Goal: Task Accomplishment & Management: Complete application form

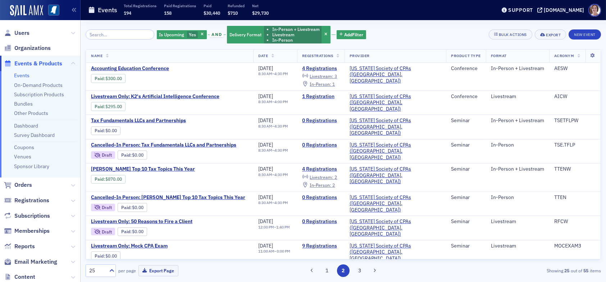
scroll to position [36, 0]
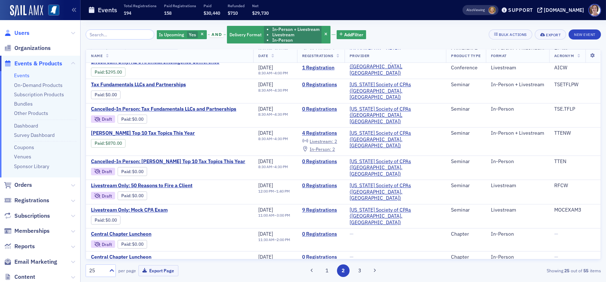
click at [24, 31] on span "Users" at bounding box center [21, 33] width 15 height 8
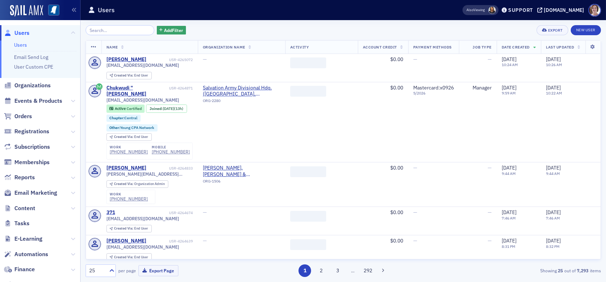
click at [115, 29] on input "search" at bounding box center [120, 30] width 69 height 10
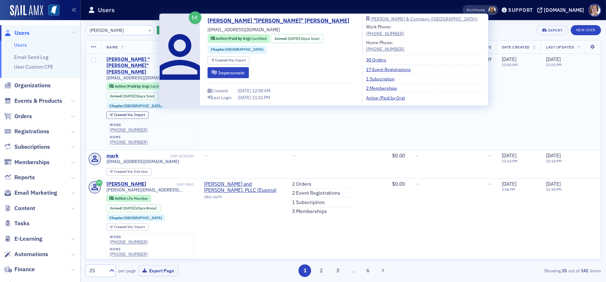
type input "mark ward"
click at [153, 58] on div "Jonathan "Mark" Ward" at bounding box center [140, 65] width 69 height 19
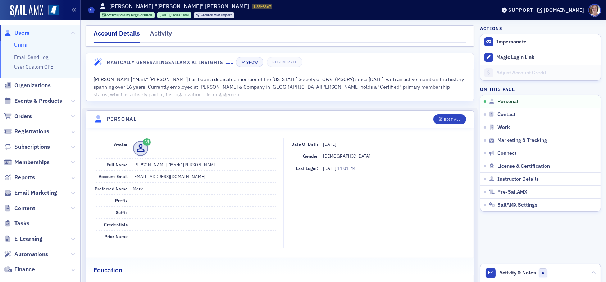
click at [25, 33] on span "Users" at bounding box center [21, 33] width 15 height 8
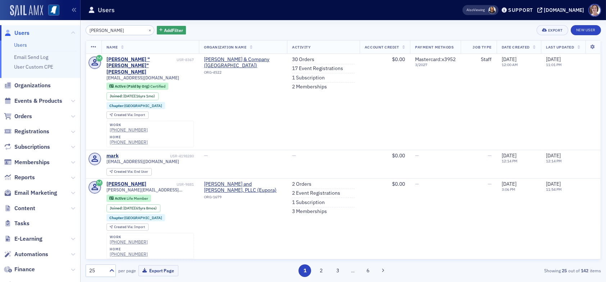
drag, startPoint x: 121, startPoint y: 29, endPoint x: 19, endPoint y: 15, distance: 102.5
click at [27, 19] on div "Users Users Email Send Log User Custom CPE Organizations Events & Products Orde…" at bounding box center [303, 141] width 606 height 282
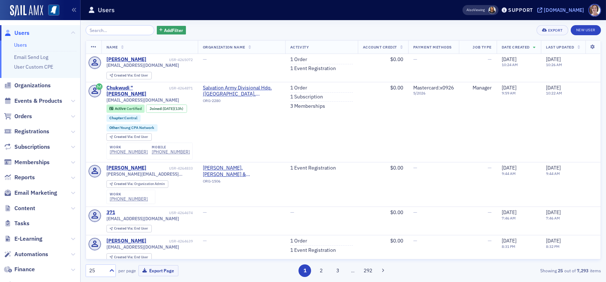
click at [567, 8] on div "[DOMAIN_NAME]" at bounding box center [564, 10] width 40 height 6
click at [26, 32] on span "Users" at bounding box center [21, 33] width 15 height 8
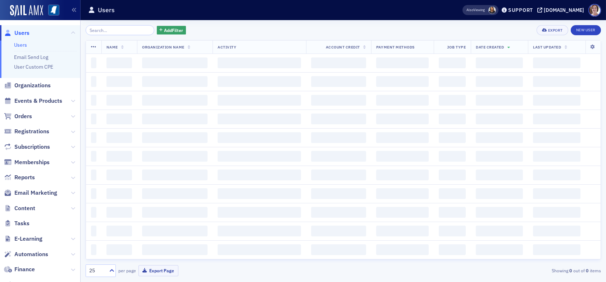
click at [112, 29] on input "search" at bounding box center [120, 30] width 69 height 10
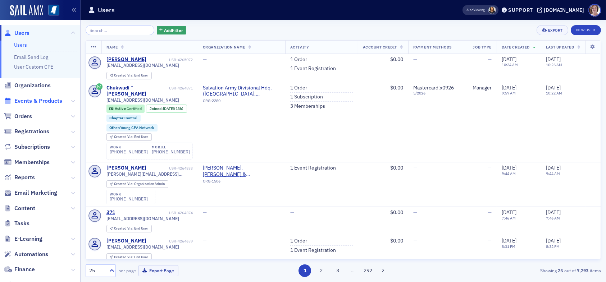
click at [28, 99] on span "Events & Products" at bounding box center [38, 101] width 48 height 8
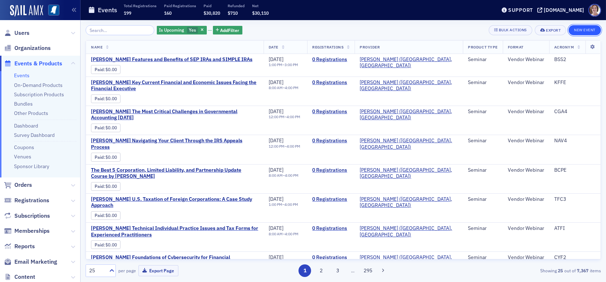
click at [580, 30] on button "New Event" at bounding box center [585, 30] width 32 height 10
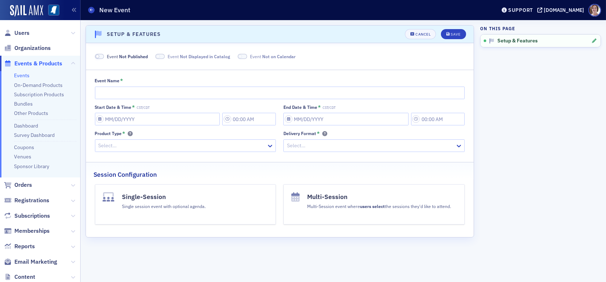
click at [99, 56] on span at bounding box center [98, 57] width 4 height 4
click at [152, 56] on span at bounding box center [153, 57] width 4 height 4
click at [232, 56] on span at bounding box center [233, 56] width 9 height 5
click at [121, 91] on input "Event Name *" at bounding box center [280, 93] width 370 height 13
type input "GranthamPoole January Training"
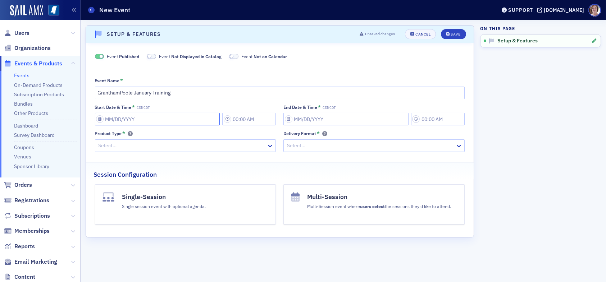
select select "8"
select select "2025"
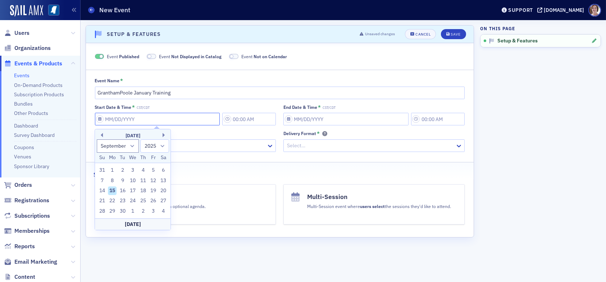
click at [151, 117] on input "Start Date & Time * CST/CDT" at bounding box center [157, 119] width 125 height 13
click at [133, 144] on select "January February March April May June July August September October November De…" at bounding box center [118, 146] width 42 height 13
select select "0"
click at [97, 140] on select "January February March April May June July August September October November De…" at bounding box center [118, 146] width 42 height 13
click at [163, 145] on select "1900 1901 1902 1903 1904 1905 1906 1907 1908 1909 1910 1911 1912 1913 1914 1915…" at bounding box center [154, 146] width 29 height 13
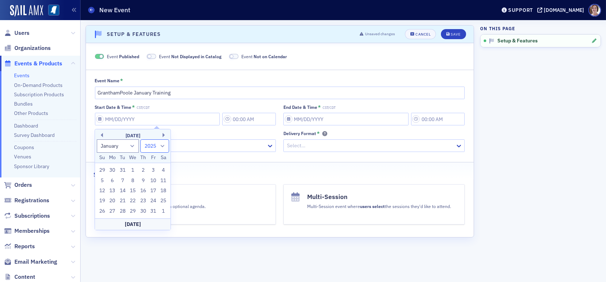
select select "2026"
click at [140, 140] on select "1900 1901 1902 1903 1904 1905 1906 1907 1908 1909 1910 1911 1912 1913 1914 1915…" at bounding box center [154, 146] width 29 height 13
click at [132, 180] on div "7" at bounding box center [132, 181] width 9 height 9
type input "[DATE]"
type input "2:00 PM"
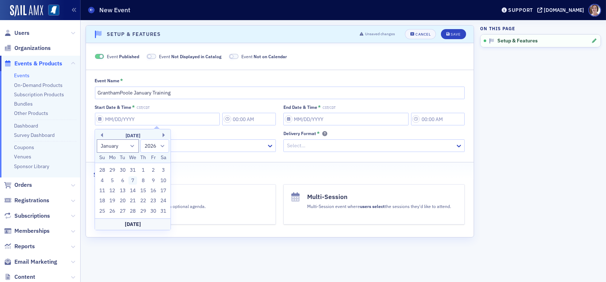
type input "[DATE]"
type input "3:00 PM"
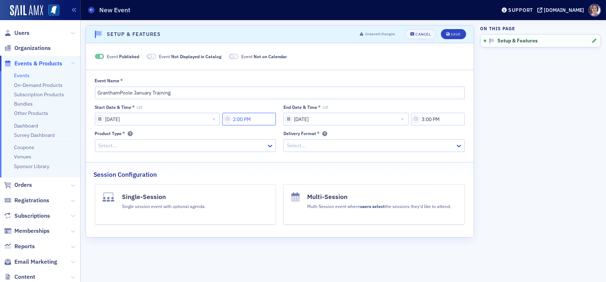
click at [250, 121] on input "2:00 PM" at bounding box center [249, 119] width 54 height 13
click at [300, 120] on icon at bounding box center [300, 120] width 4 height 3
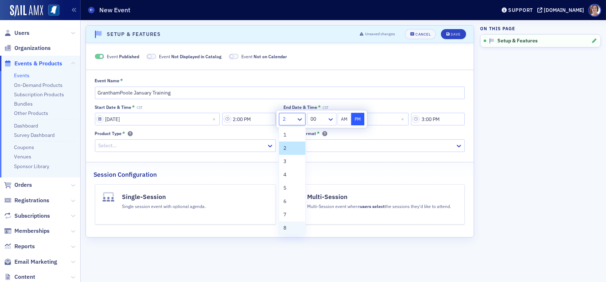
click at [287, 228] on div "8" at bounding box center [291, 228] width 17 height 8
type input "8:00 PM"
click at [246, 101] on div "Event Name * GranthamPoole January Training Start Date & Time * CST 01/07/2026 …" at bounding box center [280, 115] width 388 height 74
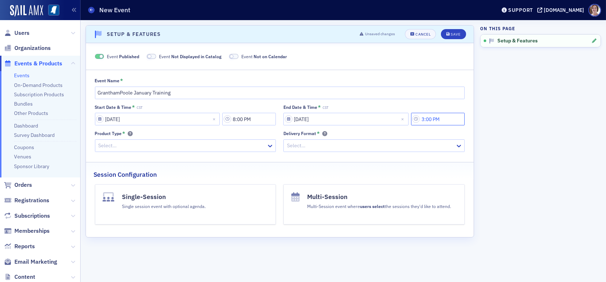
click at [444, 121] on input "3:00 PM" at bounding box center [438, 119] width 54 height 13
click at [347, 118] on icon at bounding box center [348, 119] width 7 height 7
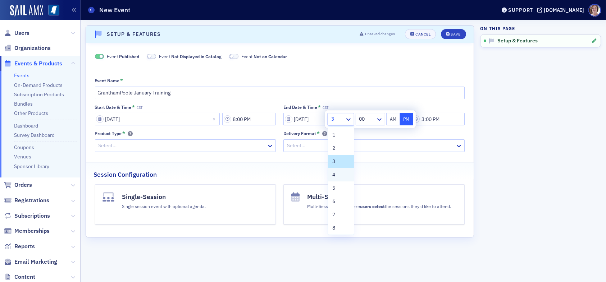
click at [334, 173] on span "4" at bounding box center [333, 175] width 3 height 8
click at [349, 118] on icon at bounding box center [348, 119] width 7 height 7
click at [332, 188] on span "5" at bounding box center [333, 189] width 3 height 8
type input "5:00 PM"
click at [503, 107] on aside "On this page Setup & Features" at bounding box center [540, 151] width 121 height 262
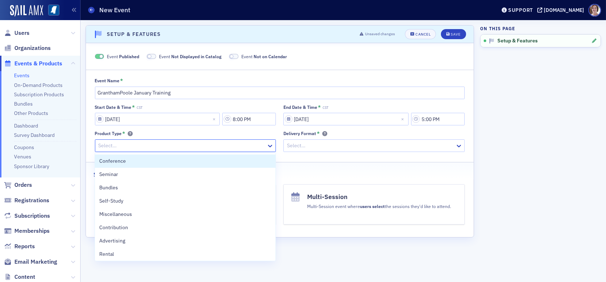
click at [154, 143] on div at bounding box center [182, 145] width 168 height 9
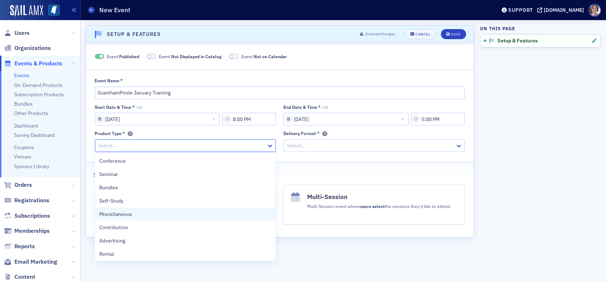
scroll to position [36, 0]
click at [117, 220] on div "Rental" at bounding box center [185, 219] width 172 height 8
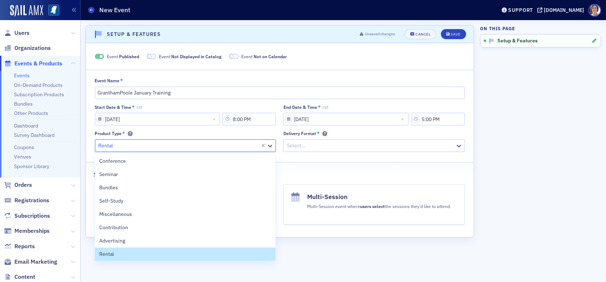
click at [175, 145] on div at bounding box center [179, 145] width 162 height 9
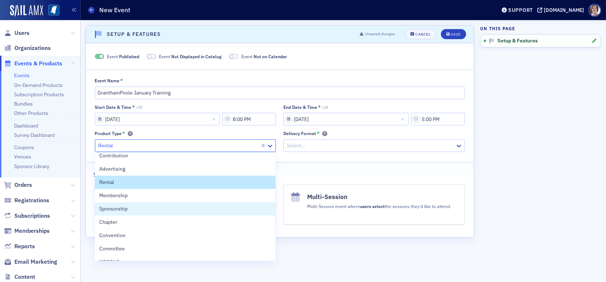
scroll to position [81, 0]
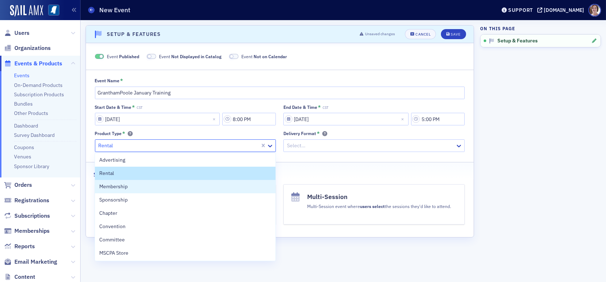
click at [315, 145] on div at bounding box center [370, 145] width 168 height 9
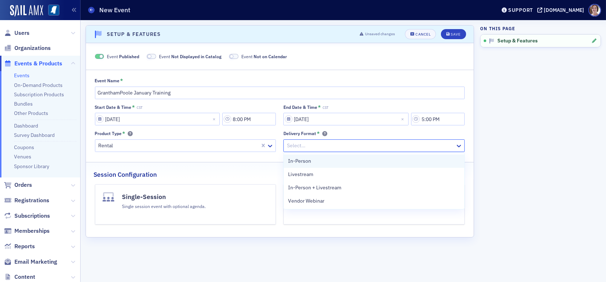
click at [311, 162] on div "In-Person" at bounding box center [374, 162] width 172 height 8
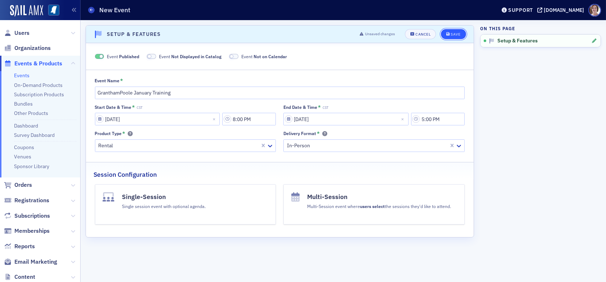
click at [455, 32] on div "Save" at bounding box center [456, 34] width 10 height 4
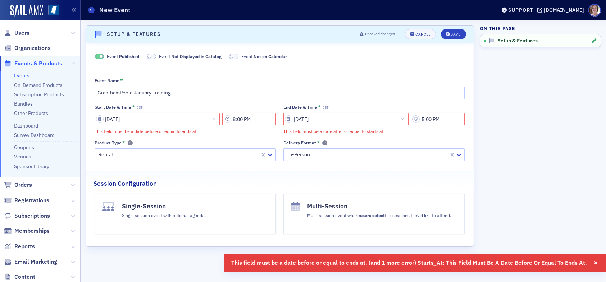
click at [512, 136] on aside "On this page Setup & Features" at bounding box center [540, 151] width 121 height 262
click at [255, 123] on input "8:00 PM" at bounding box center [249, 119] width 54 height 13
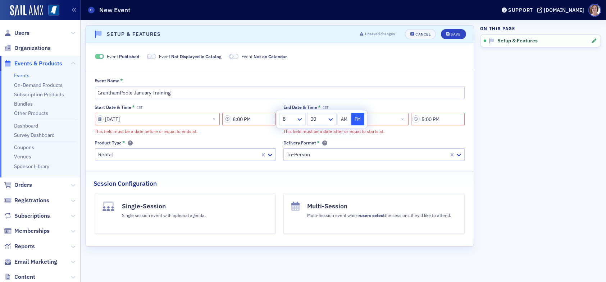
click at [342, 121] on button "AM" at bounding box center [345, 119] width 14 height 13
type input "8:00 AM"
click at [410, 82] on div "Event Name *" at bounding box center [280, 81] width 370 height 6
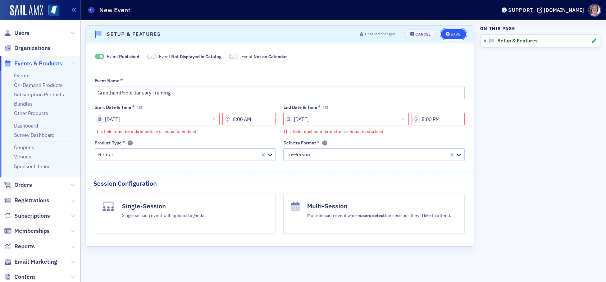
click at [452, 35] on div "Save" at bounding box center [456, 34] width 10 height 4
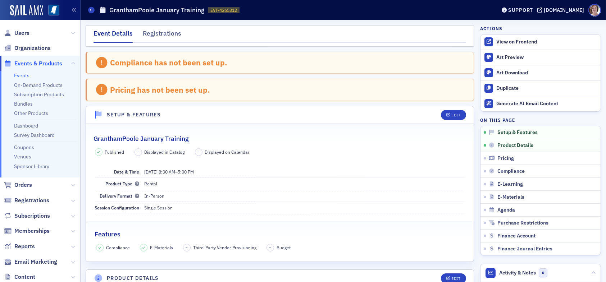
click at [20, 77] on link "Events" at bounding box center [21, 75] width 15 height 6
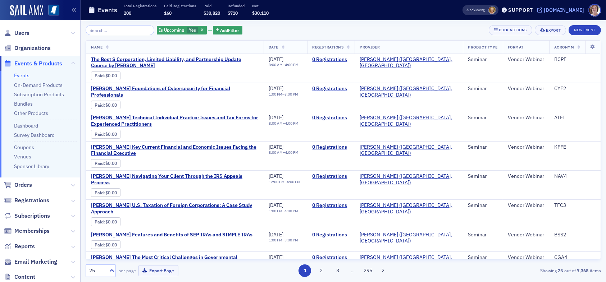
click at [578, 8] on div "[DOMAIN_NAME]" at bounding box center [564, 10] width 40 height 6
click at [23, 30] on span "Users" at bounding box center [21, 33] width 15 height 8
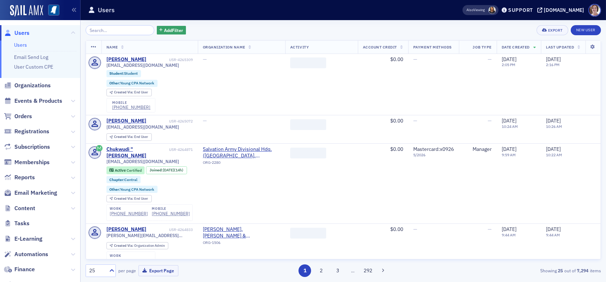
click at [128, 31] on input "search" at bounding box center [120, 30] width 69 height 10
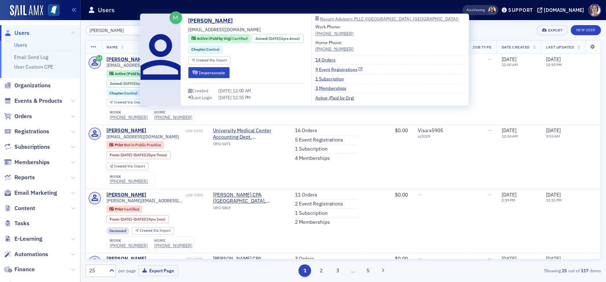
click at [346, 71] on link "9 Event Registrations" at bounding box center [338, 69] width 47 height 6
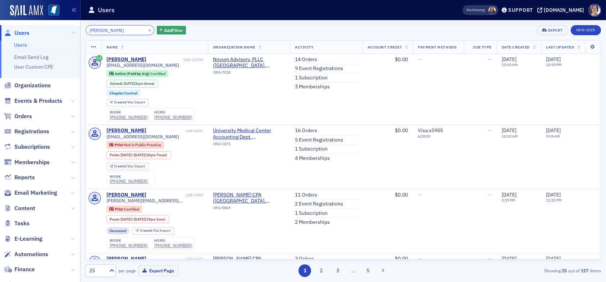
drag, startPoint x: 128, startPoint y: 33, endPoint x: 24, endPoint y: 26, distance: 103.9
click at [26, 26] on div "Users Users Email Send Log User Custom CPE Organizations Events & Products Orde…" at bounding box center [303, 141] width 606 height 282
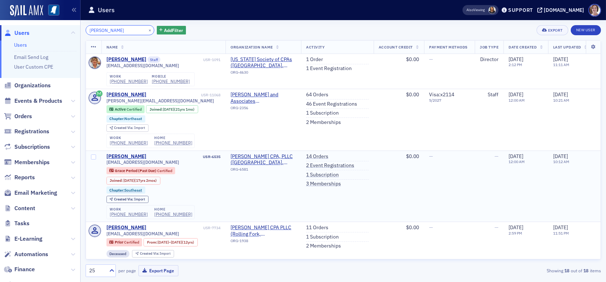
scroll to position [36, 0]
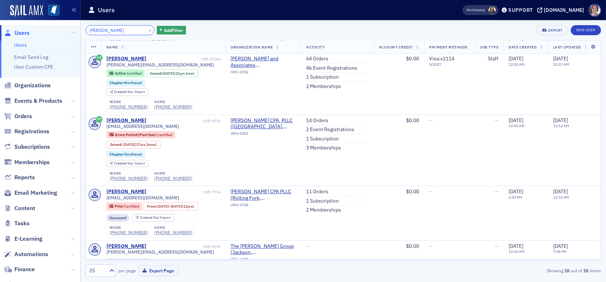
click at [115, 28] on input "[PERSON_NAME]" at bounding box center [120, 30] width 69 height 10
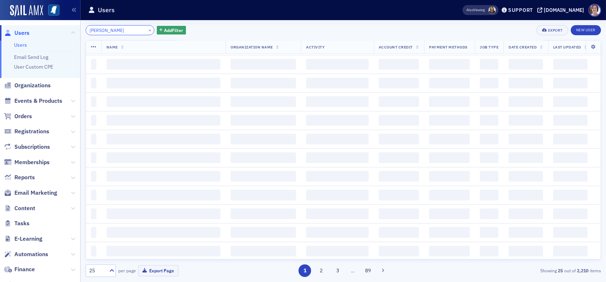
type input "stephanie palmertree"
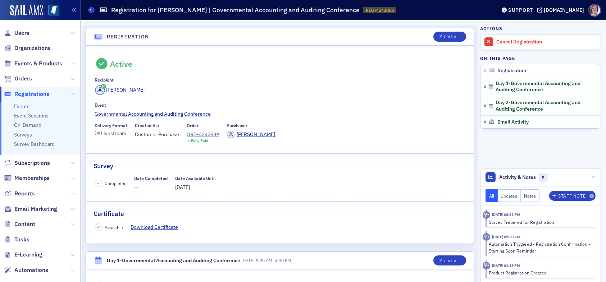
scroll to position [378, 0]
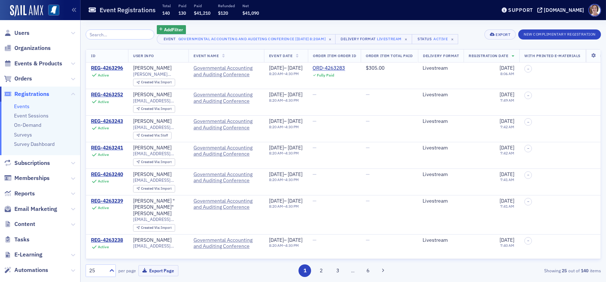
click at [121, 36] on input "search" at bounding box center [120, 34] width 69 height 10
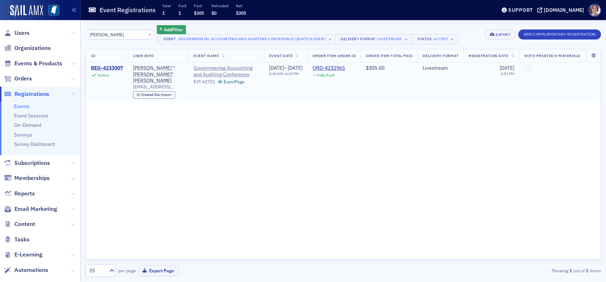
type input "dockens"
click at [108, 68] on div "REG-4233007" at bounding box center [107, 68] width 32 height 6
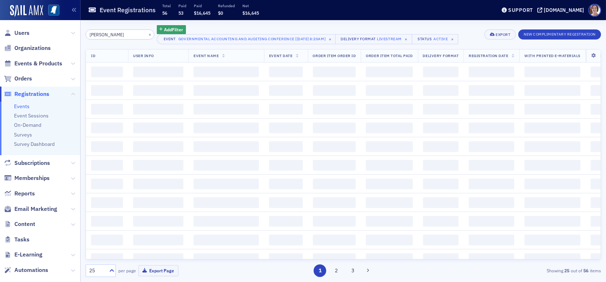
type input "kimberly strong"
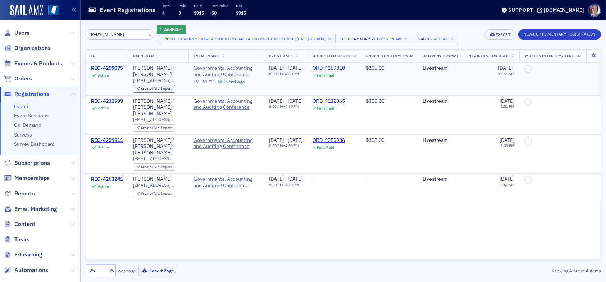
click at [113, 68] on div "REG-4259075" at bounding box center [107, 68] width 32 height 6
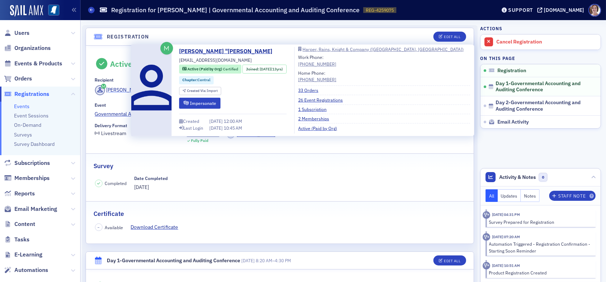
click at [118, 88] on div "[PERSON_NAME]" at bounding box center [125, 90] width 38 height 8
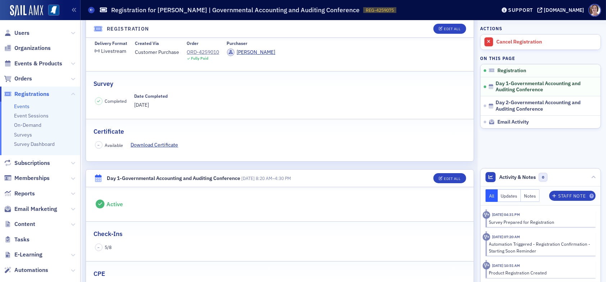
scroll to position [72, 0]
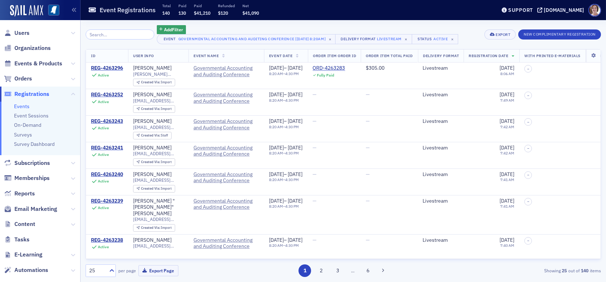
click at [115, 35] on input "search" at bounding box center [120, 34] width 69 height 10
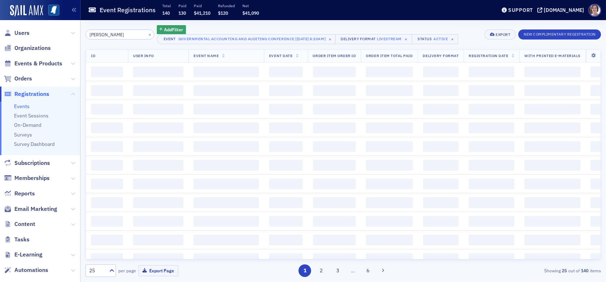
type input "mark ward"
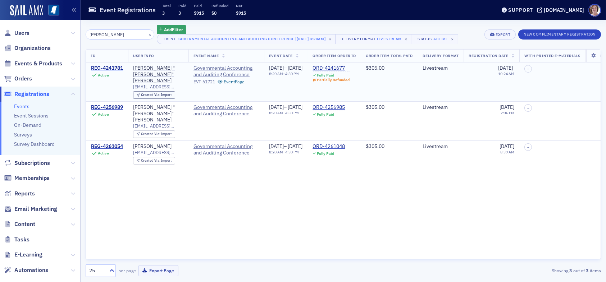
click at [115, 68] on div "REG-4241781" at bounding box center [107, 68] width 32 height 6
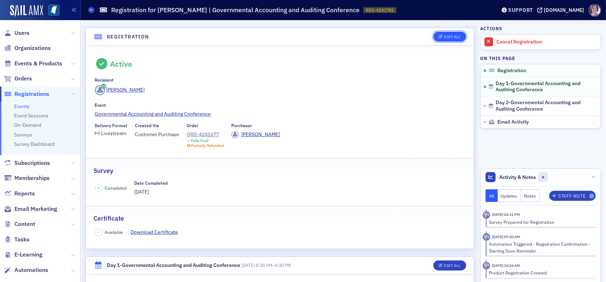
click at [445, 36] on div "Edit All" at bounding box center [452, 37] width 17 height 4
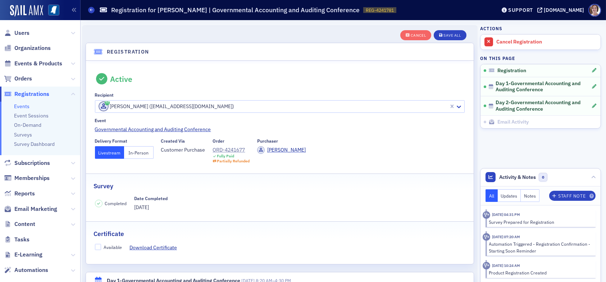
scroll to position [19, 0]
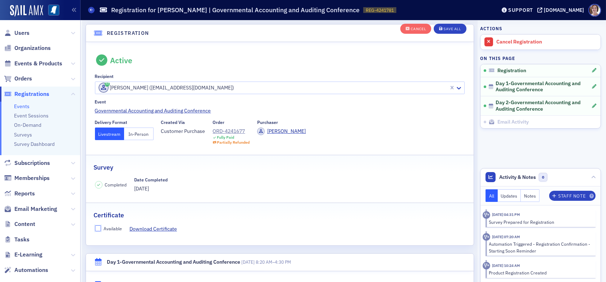
click at [100, 231] on input "Available" at bounding box center [98, 229] width 6 height 6
checkbox input "true"
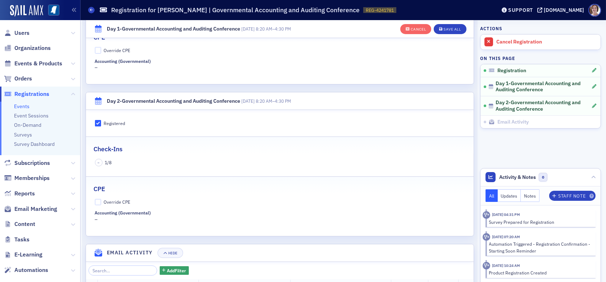
scroll to position [342, 0]
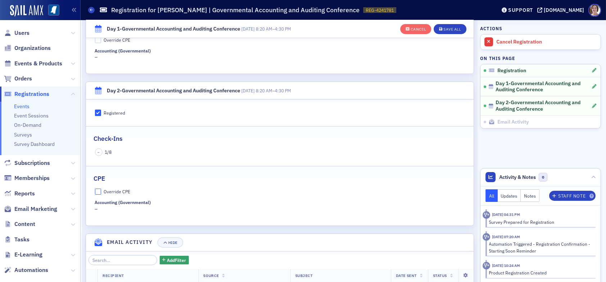
click at [97, 190] on input "Override CPE" at bounding box center [98, 192] width 6 height 6
checkbox input "true"
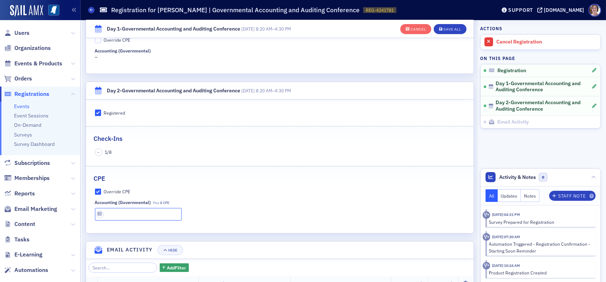
click at [112, 213] on input "text" at bounding box center [138, 214] width 87 height 13
type input "2 CPE"
click at [444, 29] on div "Save All" at bounding box center [452, 29] width 17 height 4
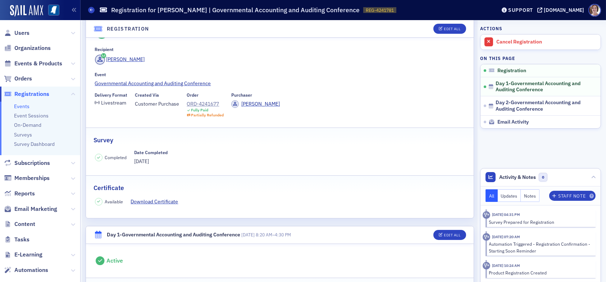
scroll to position [19, 0]
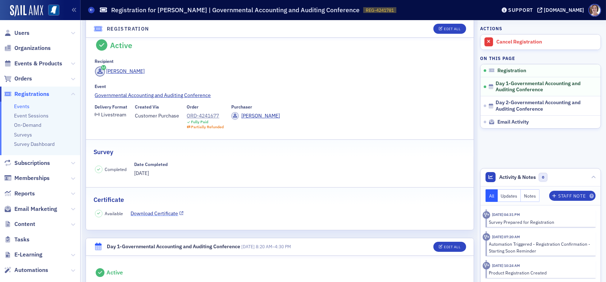
click at [160, 214] on link "Download Certificate" at bounding box center [157, 214] width 53 height 8
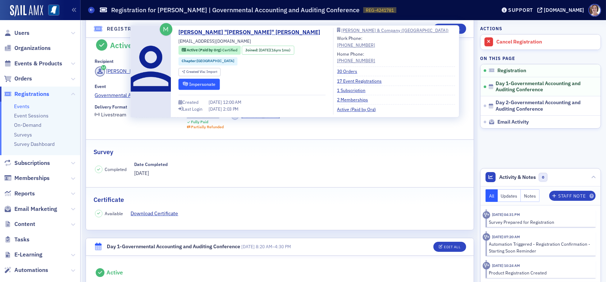
click at [203, 82] on button "Impersonate" at bounding box center [198, 84] width 41 height 11
click at [198, 83] on button "Impersonate" at bounding box center [198, 84] width 41 height 11
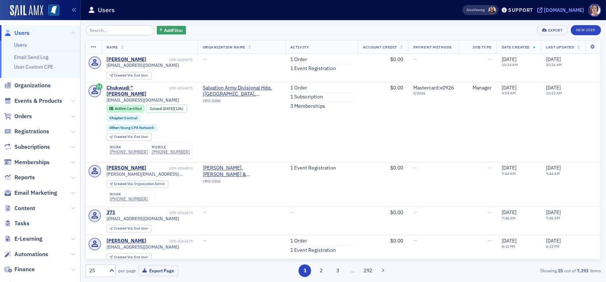
click at [572, 10] on div "[DOMAIN_NAME]" at bounding box center [564, 10] width 40 height 6
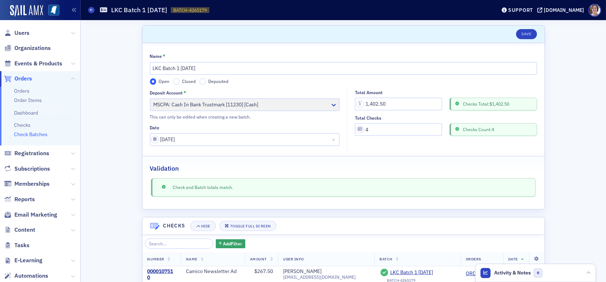
scroll to position [119, 0]
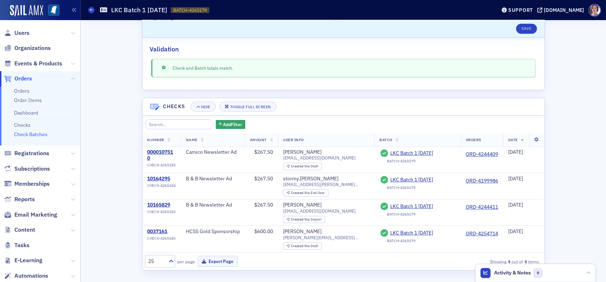
click at [27, 134] on link "Check Batches" at bounding box center [30, 134] width 33 height 6
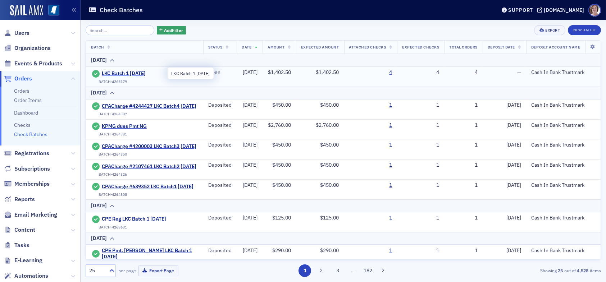
click at [142, 72] on span "LKC Batch 1 09.15.25" at bounding box center [134, 74] width 65 height 6
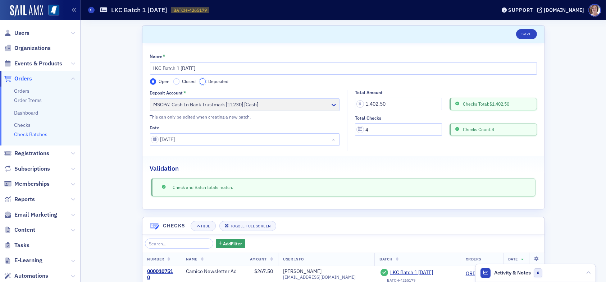
click at [200, 84] on input "Deposited" at bounding box center [203, 81] width 6 height 6
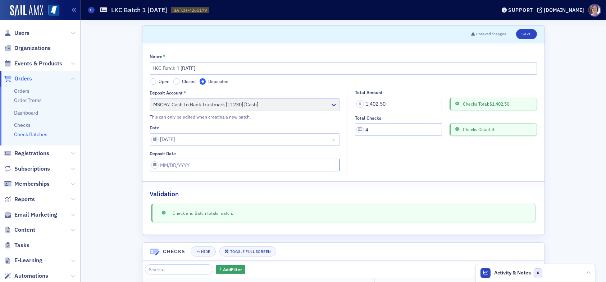
select select "8"
select select "2025"
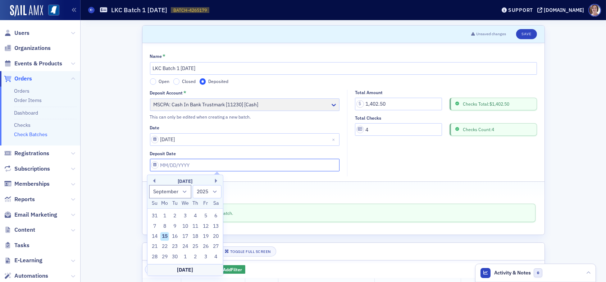
click at [189, 163] on input "Deposit Date" at bounding box center [245, 165] width 190 height 13
click at [165, 236] on div "15" at bounding box center [164, 236] width 9 height 9
type input "09/15/2025"
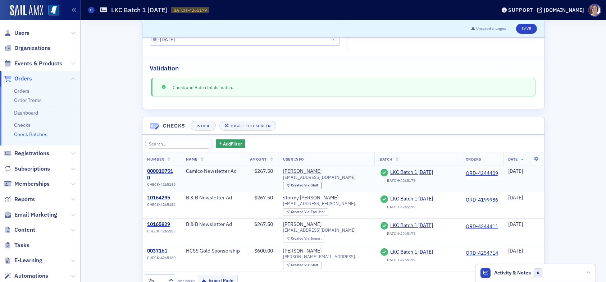
scroll to position [145, 0]
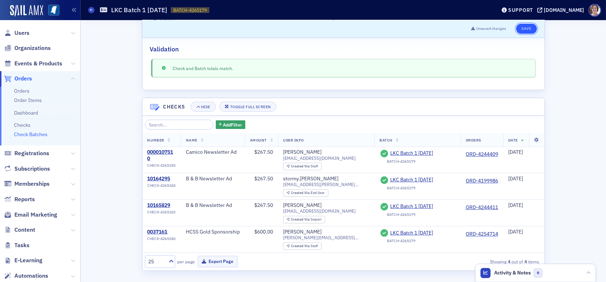
click at [523, 29] on button "Save" at bounding box center [526, 29] width 21 height 10
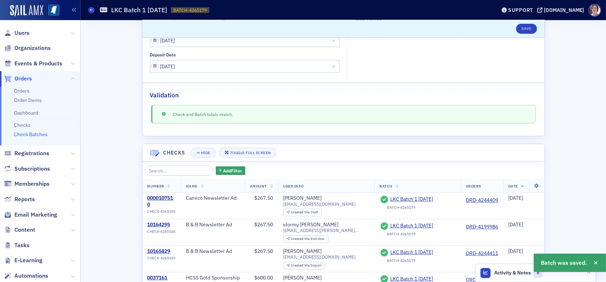
scroll to position [37, 0]
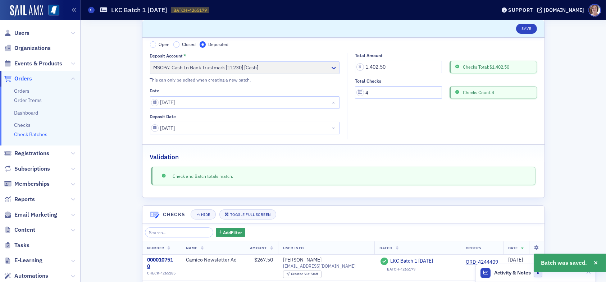
click at [36, 133] on link "Check Batches" at bounding box center [30, 134] width 33 height 6
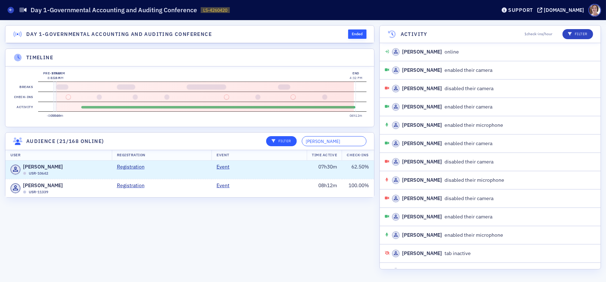
drag, startPoint x: 338, startPoint y: 148, endPoint x: 293, endPoint y: 147, distance: 45.3
click at [293, 146] on div "Filter [PERSON_NAME]" at bounding box center [313, 141] width 105 height 10
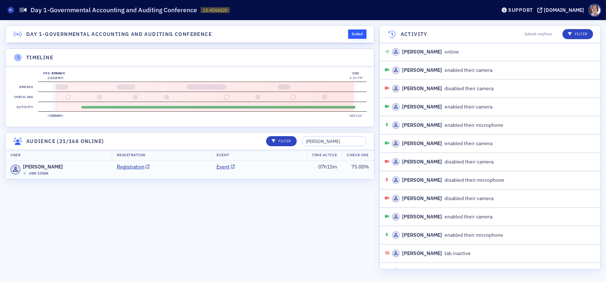
click at [285, 177] on td "Event" at bounding box center [259, 170] width 95 height 18
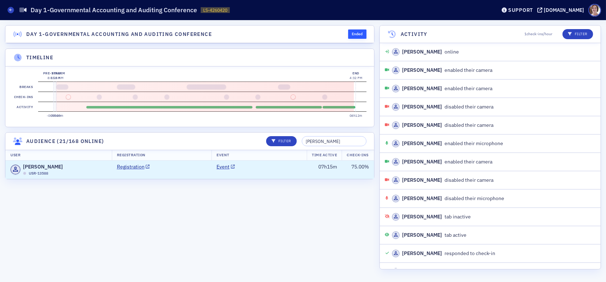
scroll to position [1532, 0]
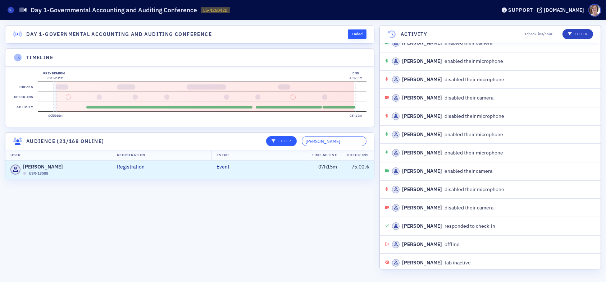
drag, startPoint x: 332, startPoint y: 146, endPoint x: 300, endPoint y: 147, distance: 31.7
click at [300, 146] on div "Filter [PERSON_NAME]" at bounding box center [313, 141] width 105 height 10
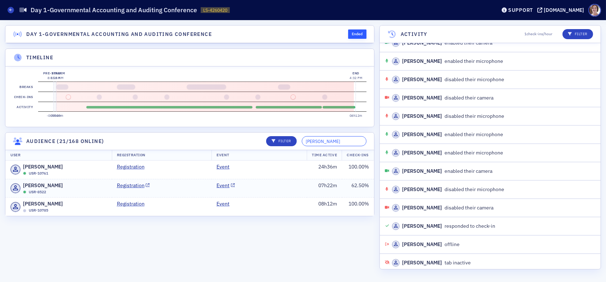
type input "[PERSON_NAME]"
click at [280, 192] on td "Event" at bounding box center [259, 188] width 95 height 19
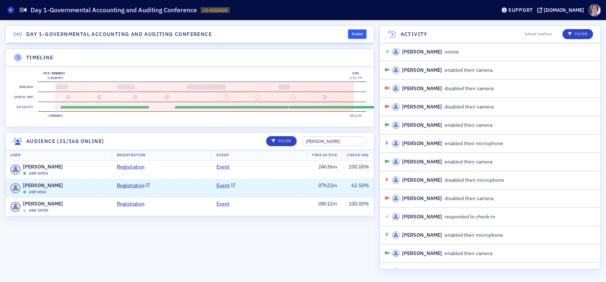
scroll to position [3146, 0]
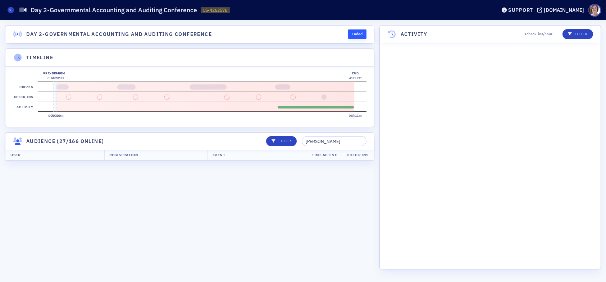
scroll to position [1990, 0]
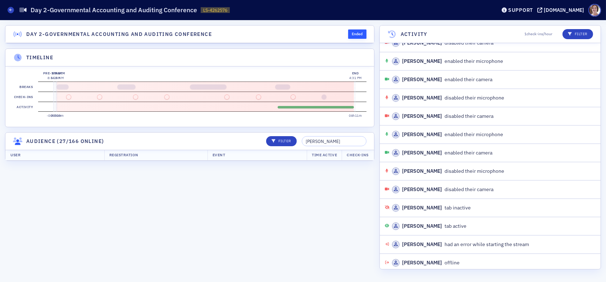
click at [336, 146] on input "[PERSON_NAME]" at bounding box center [334, 141] width 65 height 10
drag, startPoint x: 334, startPoint y: 146, endPoint x: 262, endPoint y: 142, distance: 72.4
click at [267, 146] on header "Audience (27/166 online) Filter [PERSON_NAME]" at bounding box center [189, 142] width 369 height 18
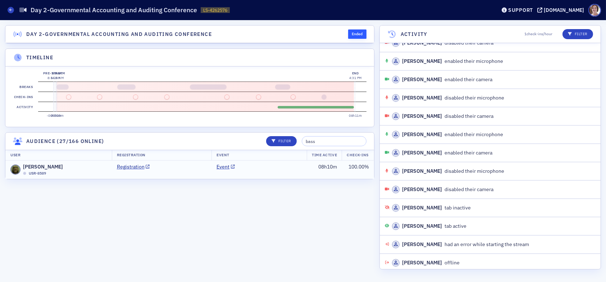
click at [271, 178] on td "Event" at bounding box center [259, 170] width 95 height 18
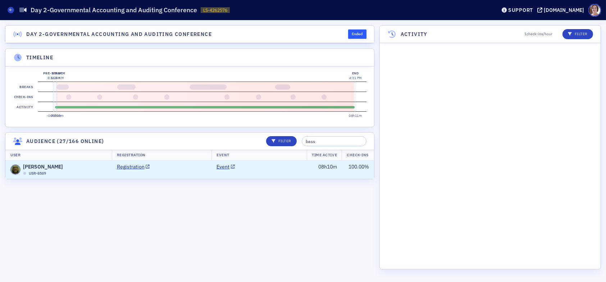
scroll to position [3385, 0]
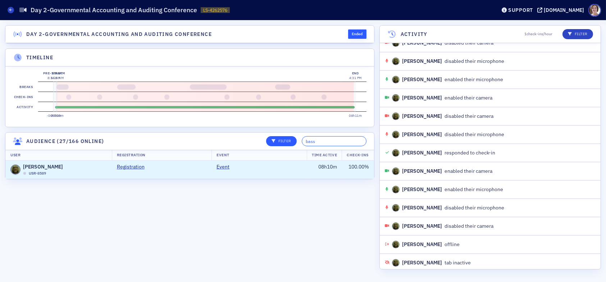
drag, startPoint x: 330, startPoint y: 146, endPoint x: 283, endPoint y: 149, distance: 47.5
click at [283, 146] on div "Filter bass" at bounding box center [313, 141] width 105 height 10
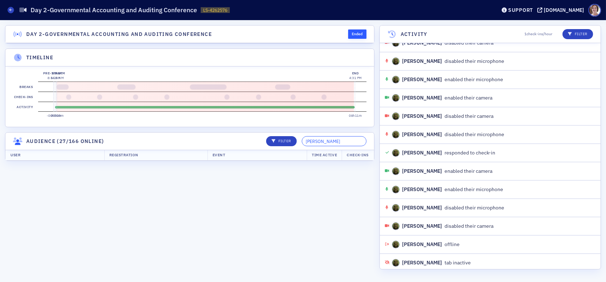
type input "[PERSON_NAME]"
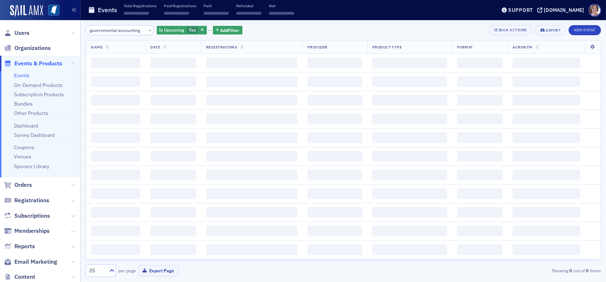
scroll to position [0, 3]
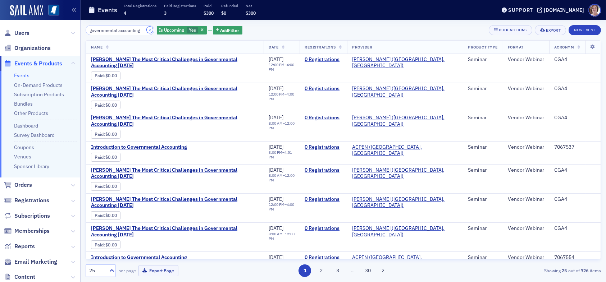
click at [147, 30] on button "×" at bounding box center [150, 30] width 6 height 6
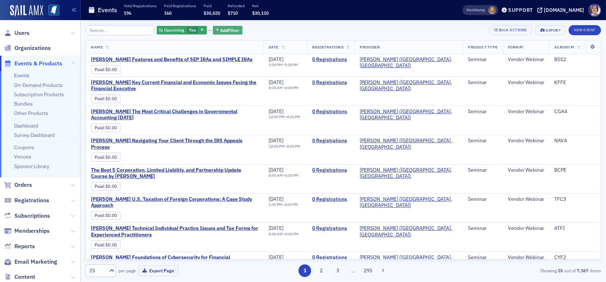
click at [221, 27] on span "Add Filter" at bounding box center [230, 30] width 19 height 6
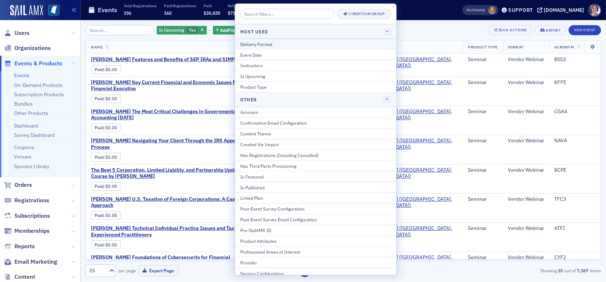
click at [272, 41] on div "Delivery Format" at bounding box center [315, 44] width 151 height 6
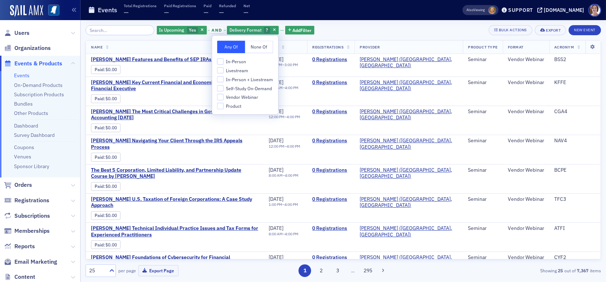
click at [238, 70] on span "Livestream" at bounding box center [237, 71] width 22 height 6
click at [224, 70] on input "Livestream" at bounding box center [220, 70] width 6 height 6
checkbox input "true"
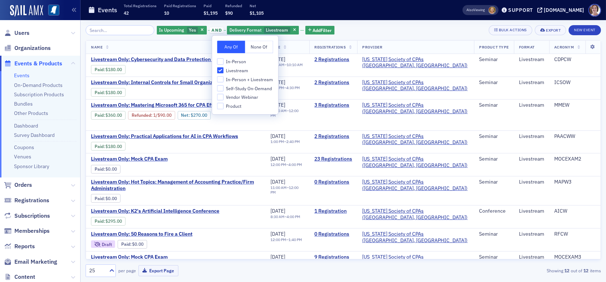
click at [364, 33] on div "Is Upcoming Yes and Delivery Format Livestream Add Filter Bulk Actions Export N…" at bounding box center [343, 30] width 515 height 10
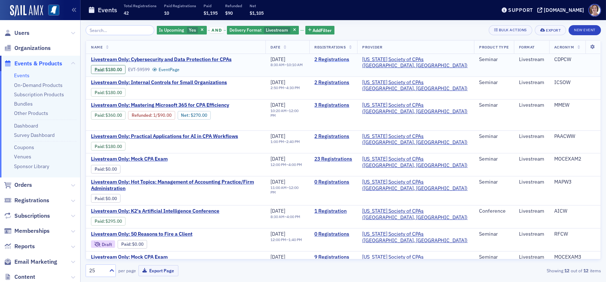
click at [352, 60] on link "2 Registrations" at bounding box center [333, 59] width 38 height 6
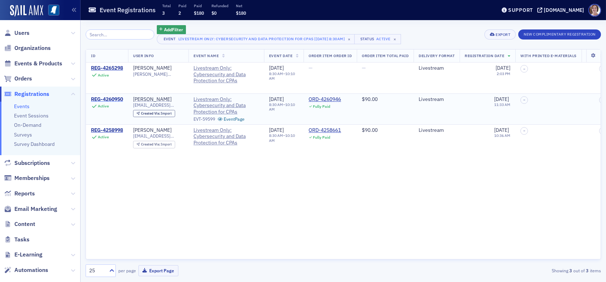
click at [117, 99] on div "REG-4260950" at bounding box center [107, 99] width 32 height 6
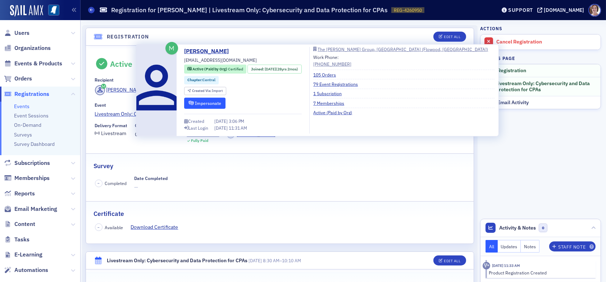
click at [216, 101] on button "Impersonate" at bounding box center [204, 102] width 41 height 11
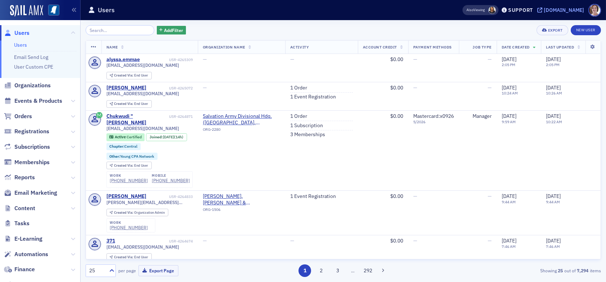
click at [578, 7] on div "[DOMAIN_NAME]" at bounding box center [564, 10] width 40 height 6
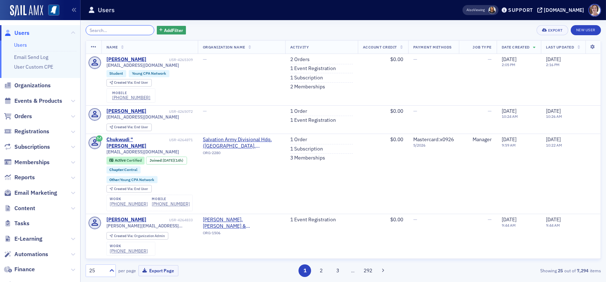
click at [107, 30] on input "search" at bounding box center [120, 30] width 69 height 10
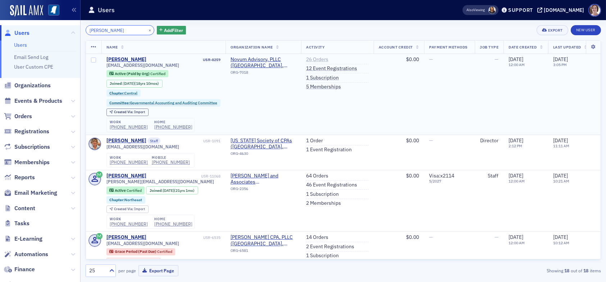
type input "[PERSON_NAME]"
click at [312, 60] on link "26 Orders" at bounding box center [317, 59] width 22 height 6
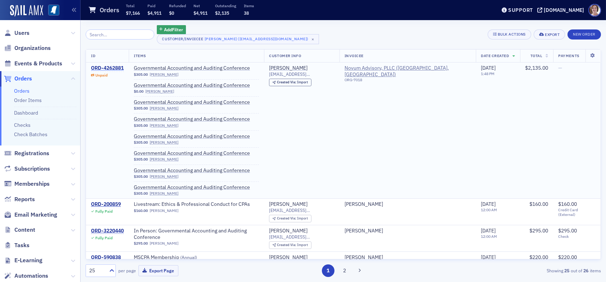
click at [113, 67] on div "ORD-4262881" at bounding box center [107, 68] width 33 height 6
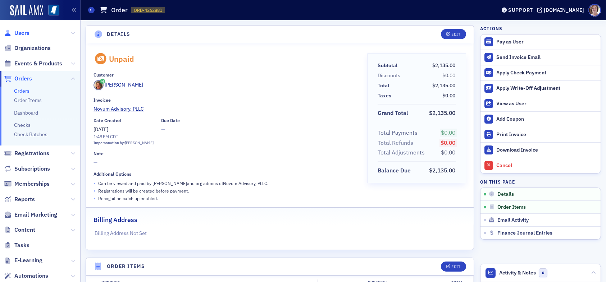
click at [24, 31] on span "Users" at bounding box center [21, 33] width 15 height 8
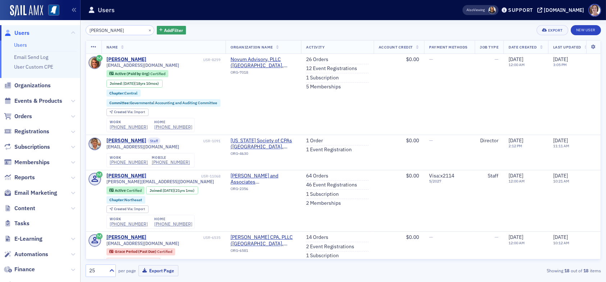
drag, startPoint x: 136, startPoint y: 28, endPoint x: 48, endPoint y: 41, distance: 88.7
click at [48, 41] on div "Users Users Email Send Log User Custom CPE Organizations Events & Products Orde…" at bounding box center [303, 141] width 606 height 282
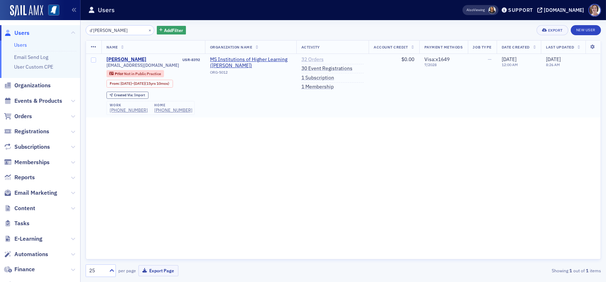
type input "d'ann"
click at [311, 60] on link "32 Orders" at bounding box center [312, 59] width 22 height 6
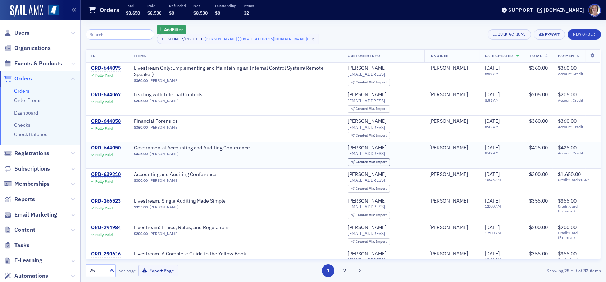
click at [114, 145] on div "ORD-644050" at bounding box center [106, 148] width 30 height 6
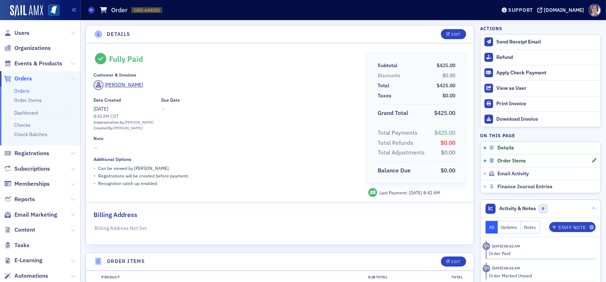
click at [511, 162] on span "Order Items" at bounding box center [511, 161] width 28 height 6
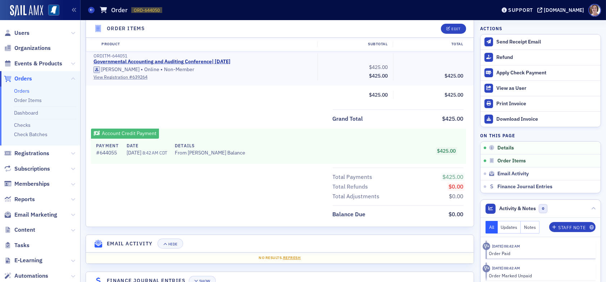
scroll to position [256, 0]
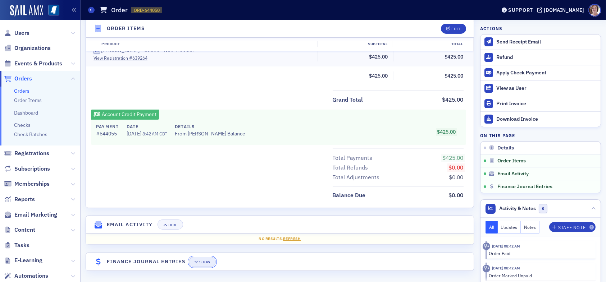
click at [206, 262] on div "Show" at bounding box center [204, 262] width 11 height 4
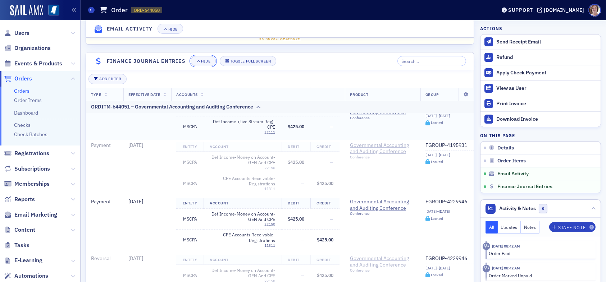
scroll to position [226, 0]
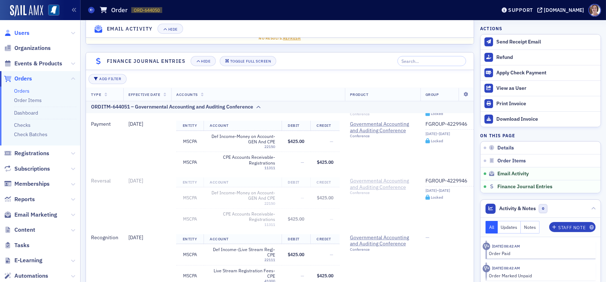
click at [20, 29] on span "Users" at bounding box center [21, 33] width 15 height 8
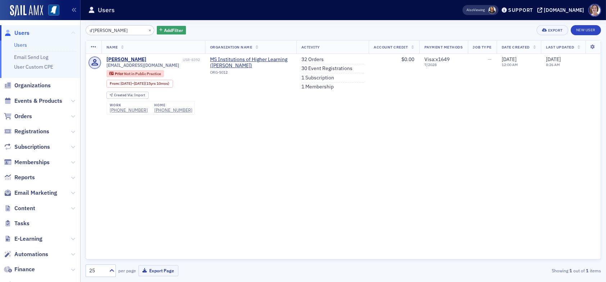
drag, startPoint x: 107, startPoint y: 27, endPoint x: 69, endPoint y: 29, distance: 38.2
click at [69, 29] on div "Users Users Email Send Log User Custom CPE Organizations Events & Products Orde…" at bounding box center [303, 141] width 606 height 282
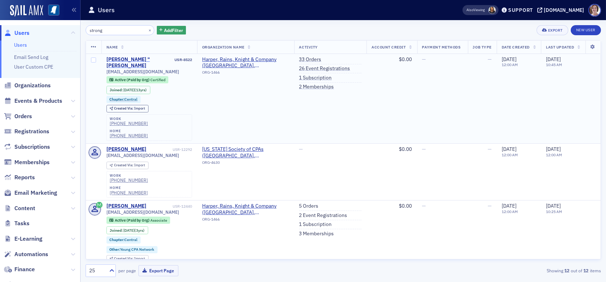
type input "strong"
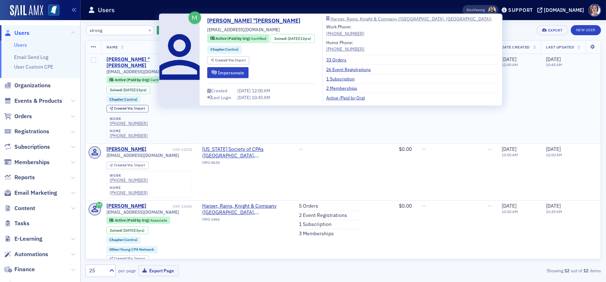
click at [136, 59] on div "Kimberly "Kim" Strong" at bounding box center [139, 62] width 67 height 13
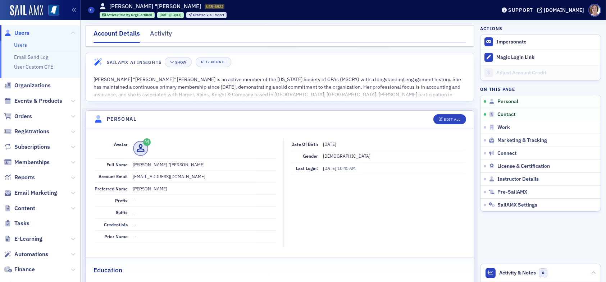
scroll to position [252, 0]
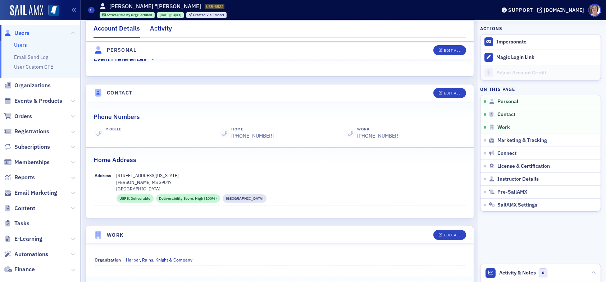
click at [154, 30] on div "Activity" at bounding box center [161, 30] width 22 height 13
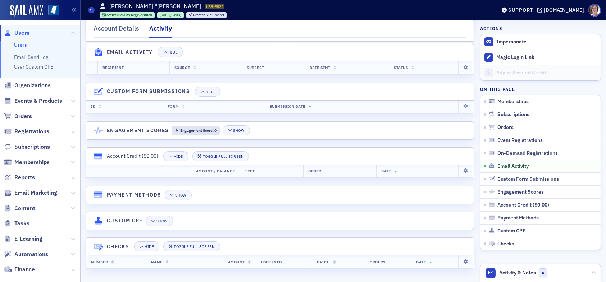
scroll to position [252, 0]
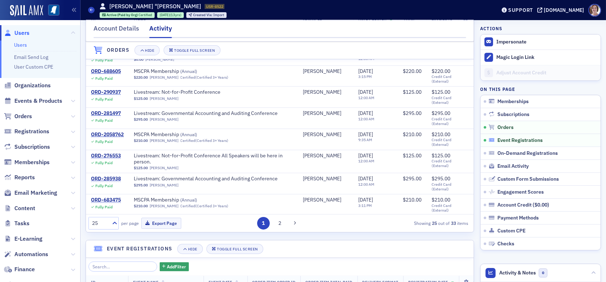
click at [514, 139] on span "Event Registrations" at bounding box center [519, 140] width 45 height 6
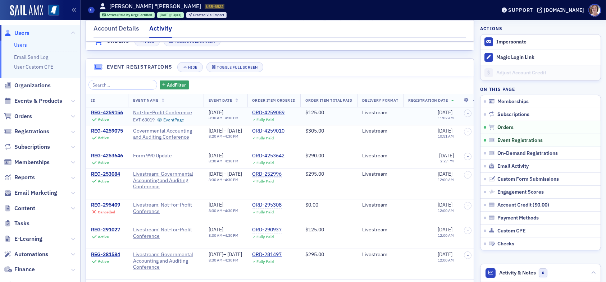
scroll to position [455, 0]
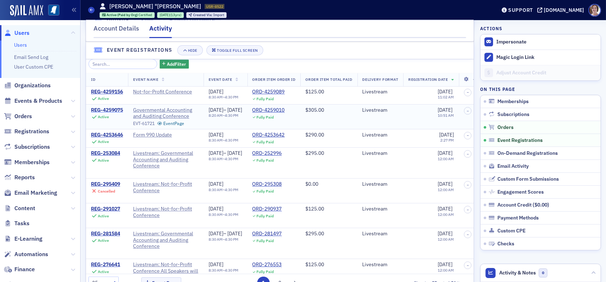
click at [105, 112] on div "REG-4259075" at bounding box center [107, 110] width 32 height 6
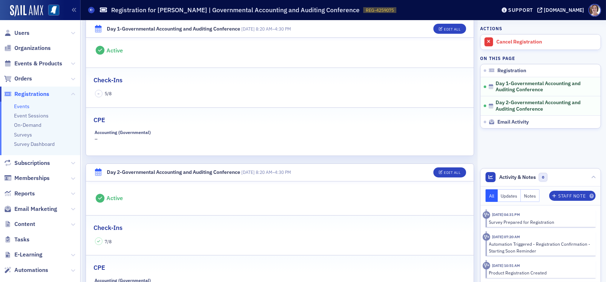
scroll to position [120, 0]
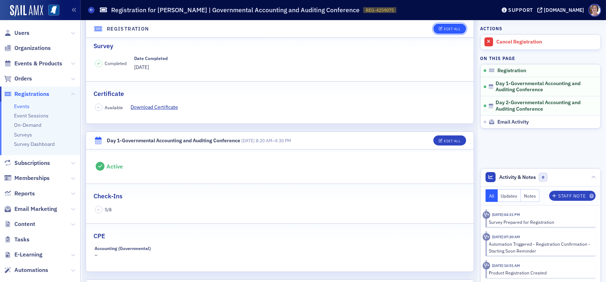
click at [452, 26] on button "Edit All" at bounding box center [449, 29] width 32 height 10
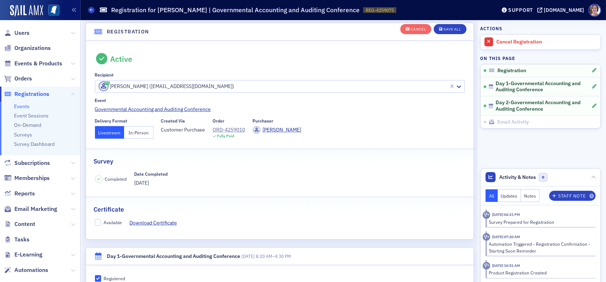
scroll to position [19, 0]
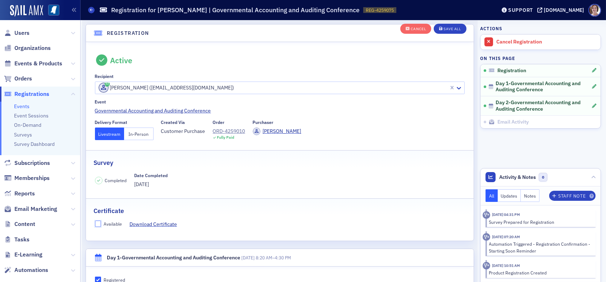
drag, startPoint x: 99, startPoint y: 224, endPoint x: 122, endPoint y: 220, distance: 23.7
click at [100, 223] on input "Available" at bounding box center [98, 224] width 6 height 6
checkbox input "true"
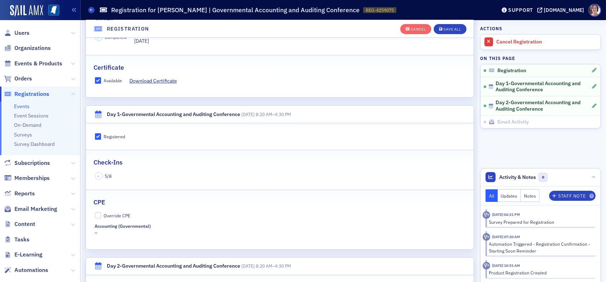
scroll to position [163, 0]
click at [97, 215] on input "Override CPE" at bounding box center [98, 215] width 6 height 6
checkbox input "true"
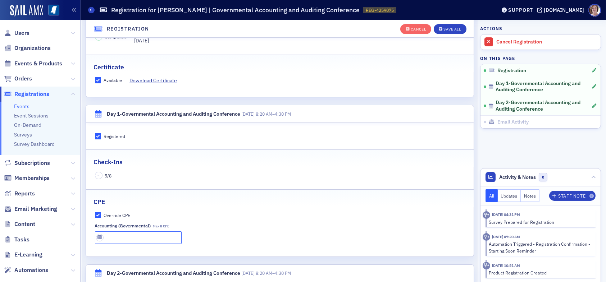
click at [126, 235] on input "text" at bounding box center [138, 238] width 87 height 13
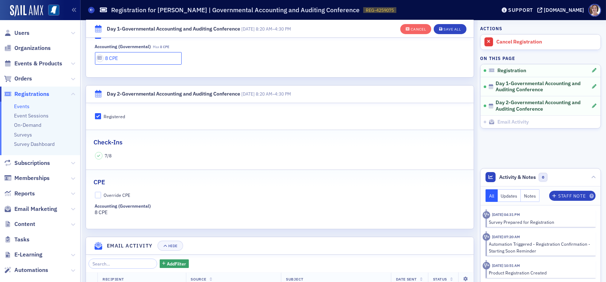
scroll to position [342, 0]
type input "8 CPE"
click at [446, 28] on div "Save All" at bounding box center [452, 29] width 17 height 4
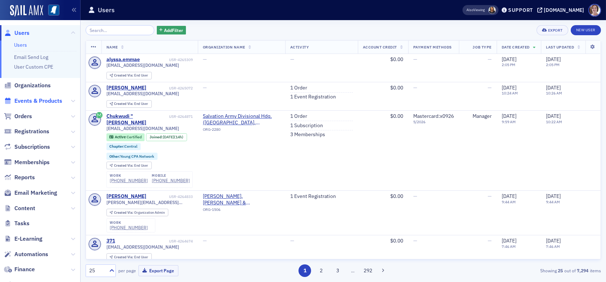
click at [44, 100] on span "Events & Products" at bounding box center [38, 101] width 48 height 8
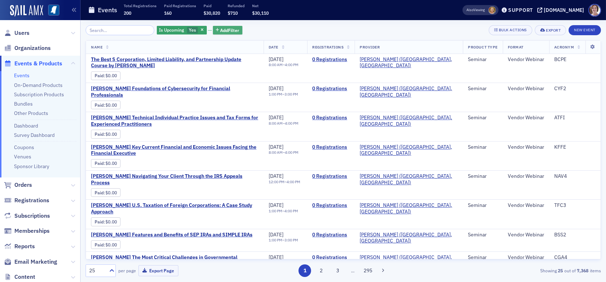
click at [221, 28] on span "Add Filter" at bounding box center [230, 30] width 19 height 6
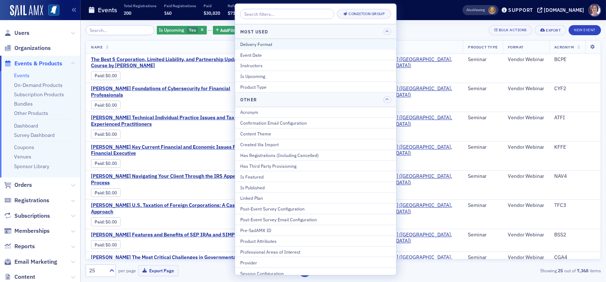
click at [266, 45] on div "Delivery Format" at bounding box center [315, 44] width 151 height 6
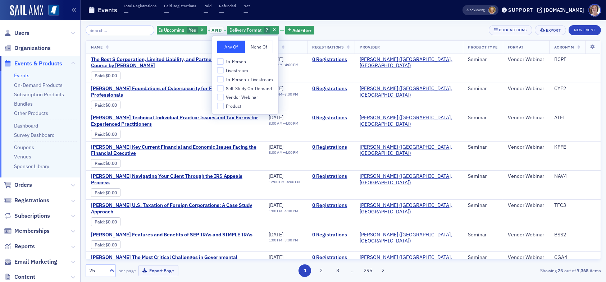
click at [230, 60] on span "In-Person" at bounding box center [236, 62] width 20 height 6
click at [224, 60] on input "In-Person" at bounding box center [220, 61] width 6 height 6
checkbox input "true"
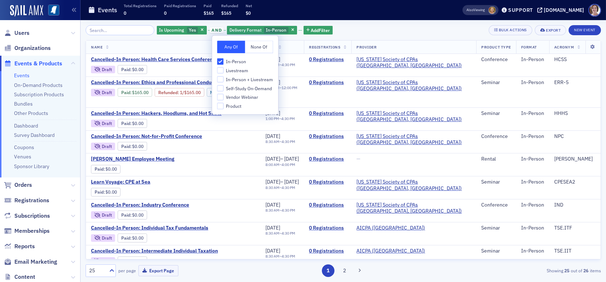
click at [370, 30] on div "Is Upcoming Yes and Delivery Format In-Person Add Filter Bulk Actions Export Ne…" at bounding box center [343, 30] width 515 height 10
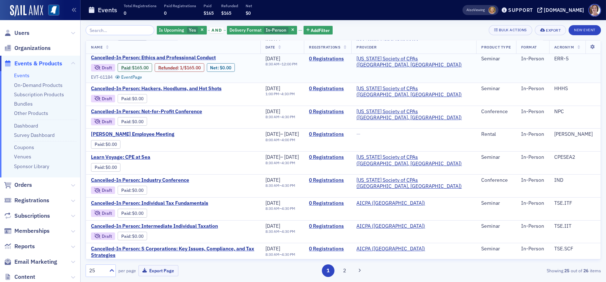
scroll to position [36, 0]
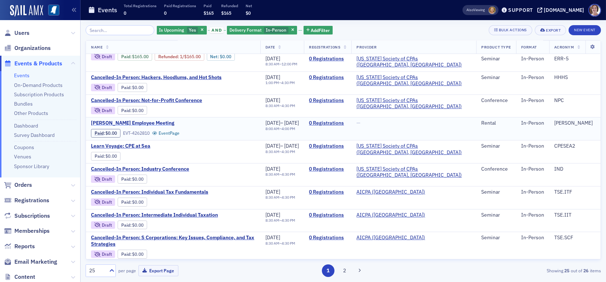
click at [128, 123] on span "HORNE Employee Meeting" at bounding box center [151, 123] width 121 height 6
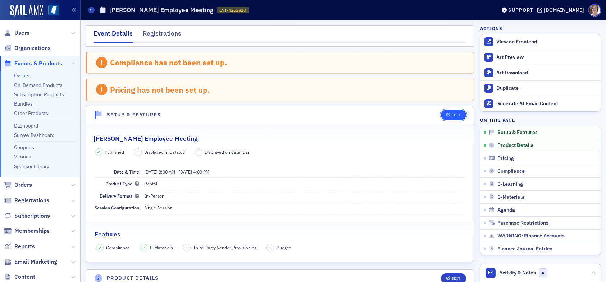
click at [451, 115] on div "Edit" at bounding box center [455, 115] width 9 height 4
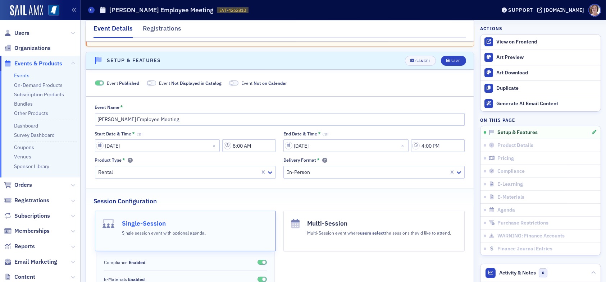
scroll to position [64, 0]
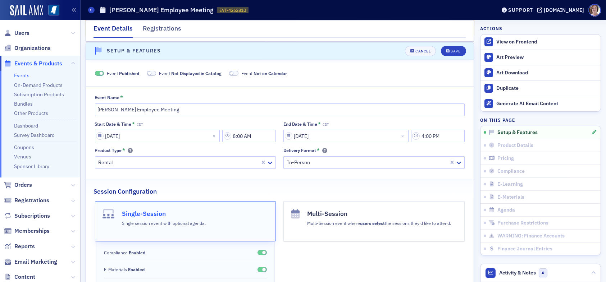
click at [99, 72] on span at bounding box center [99, 73] width 9 height 5
click at [101, 72] on span at bounding box center [99, 73] width 9 height 5
click at [451, 52] on div "Save" at bounding box center [456, 51] width 10 height 4
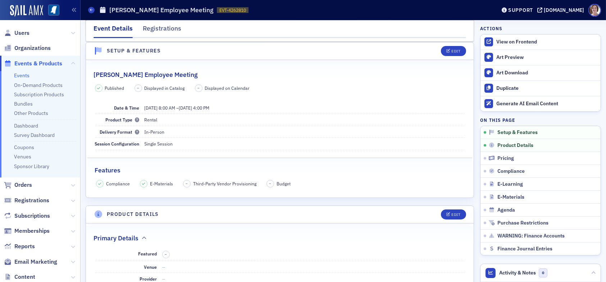
click at [25, 62] on span "Events & Products" at bounding box center [38, 64] width 48 height 8
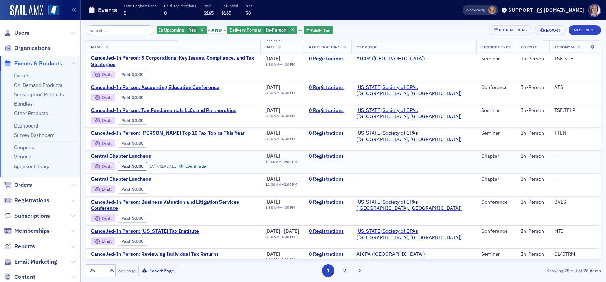
scroll to position [252, 0]
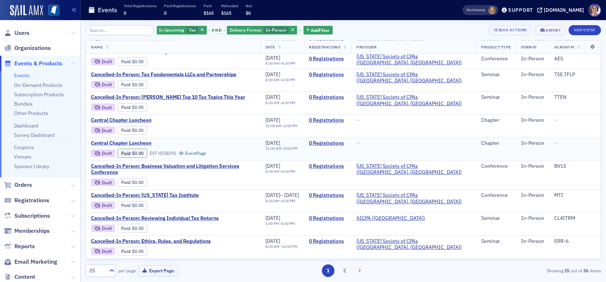
click at [140, 140] on span "Central Chapter Luncheon" at bounding box center [151, 143] width 121 height 6
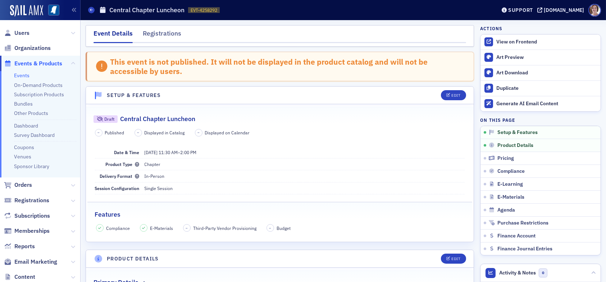
click at [20, 74] on link "Events" at bounding box center [21, 75] width 15 height 6
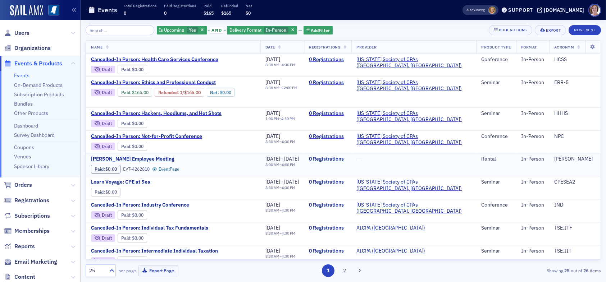
click at [138, 159] on span "HORNE Employee Meeting" at bounding box center [151, 159] width 121 height 6
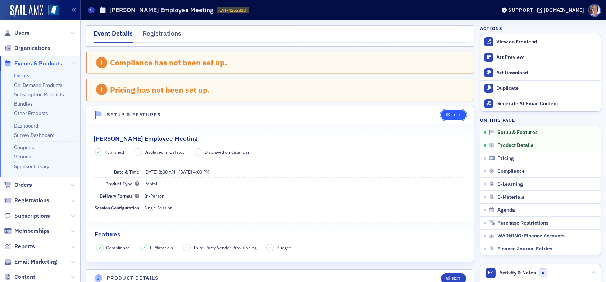
click at [451, 115] on div "Edit" at bounding box center [455, 115] width 9 height 4
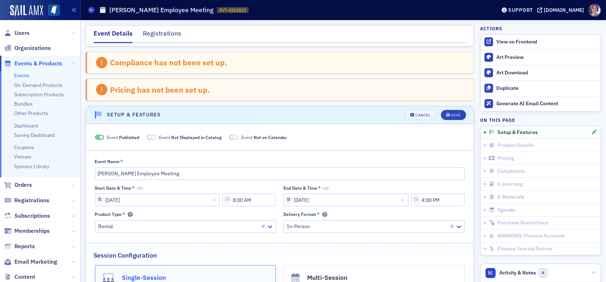
scroll to position [64, 0]
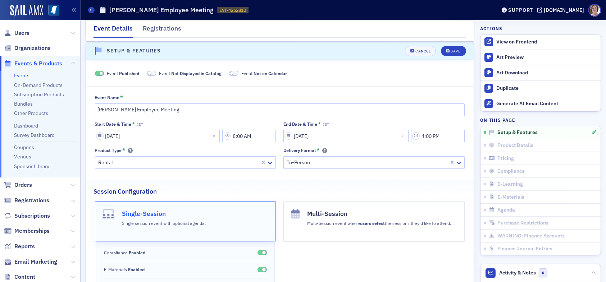
click at [98, 73] on span at bounding box center [99, 73] width 9 height 5
click at [451, 49] on div "Save" at bounding box center [456, 51] width 10 height 4
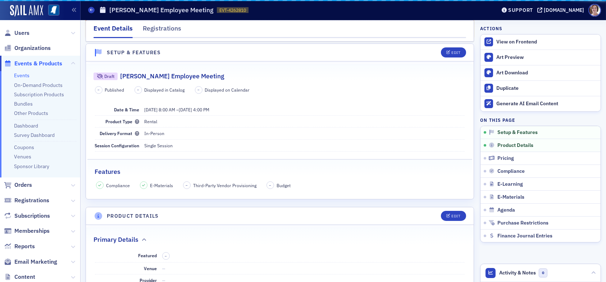
scroll to position [99, 0]
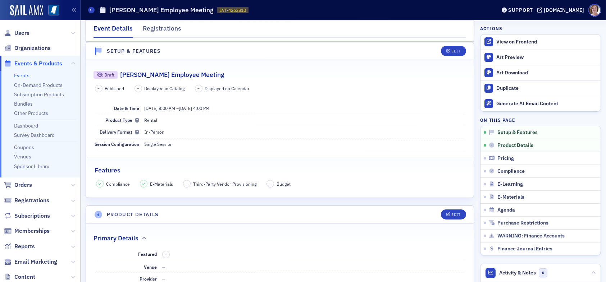
click at [16, 74] on link "Events" at bounding box center [21, 75] width 15 height 6
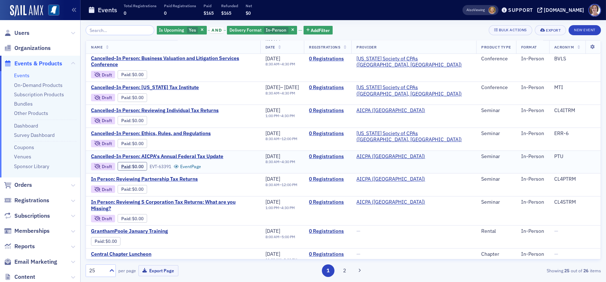
scroll to position [385, 0]
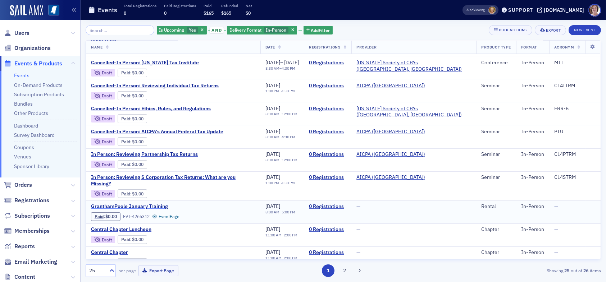
click at [125, 204] on span "GranthamPoole January Training" at bounding box center [151, 207] width 121 height 6
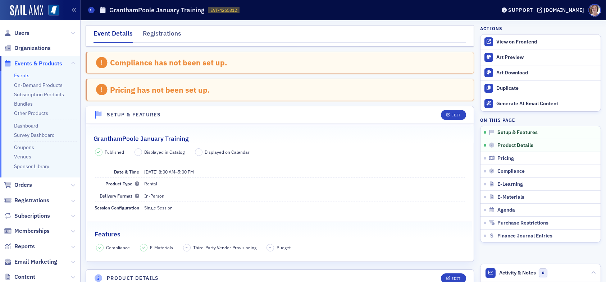
click at [128, 197] on span "Delivery Format" at bounding box center [120, 196] width 40 height 6
click at [451, 114] on div "Edit" at bounding box center [455, 115] width 9 height 4
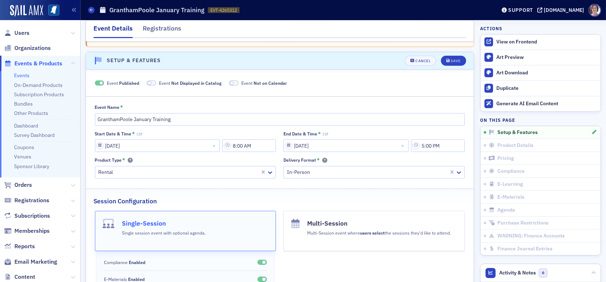
scroll to position [64, 0]
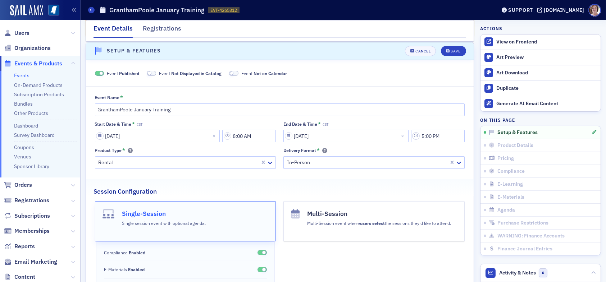
click at [100, 72] on span at bounding box center [101, 74] width 4 height 4
click at [451, 50] on div "Save" at bounding box center [456, 51] width 10 height 4
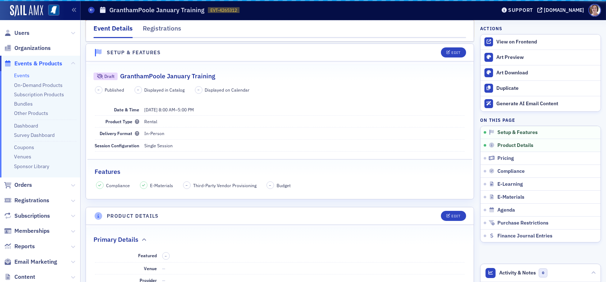
scroll to position [99, 0]
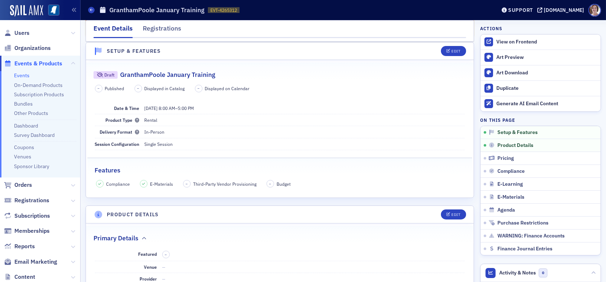
click at [23, 76] on link "Events" at bounding box center [21, 75] width 15 height 6
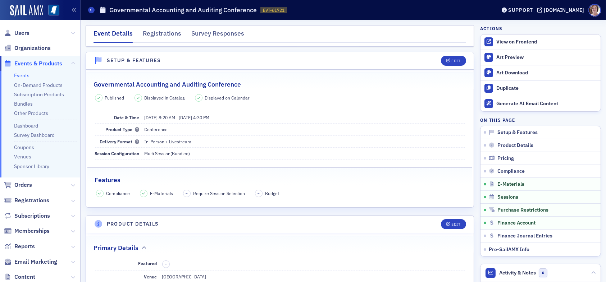
scroll to position [1547, 0]
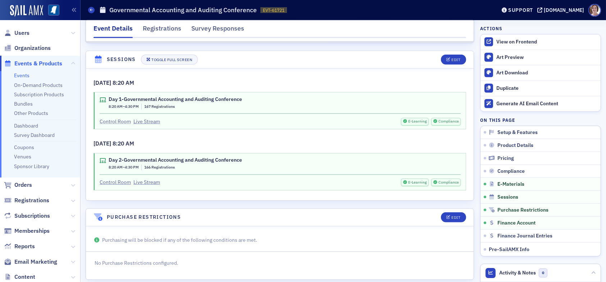
click at [114, 118] on link "Control Room" at bounding box center [115, 122] width 31 height 8
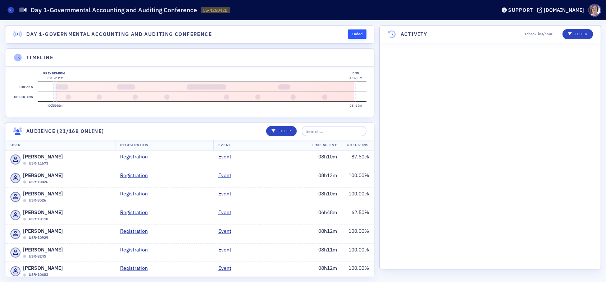
scroll to position [3440, 0]
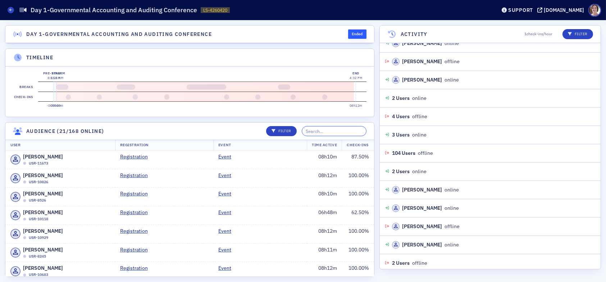
click at [342, 136] on input "search" at bounding box center [334, 131] width 65 height 10
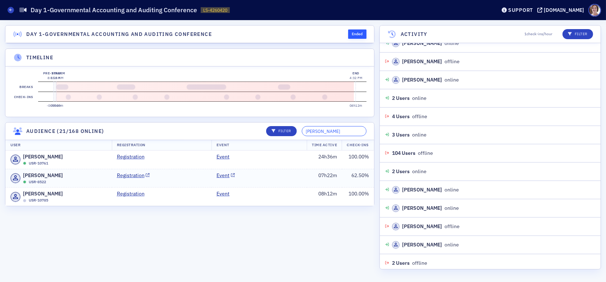
type input "[PERSON_NAME]"
click at [281, 187] on td "Event" at bounding box center [259, 178] width 95 height 19
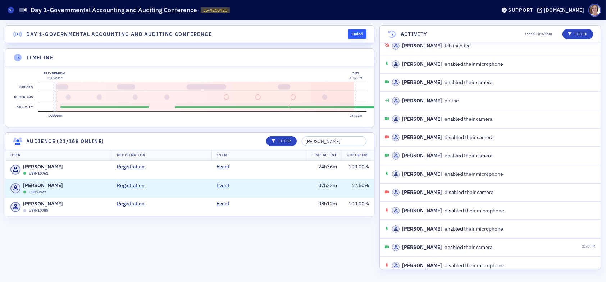
scroll to position [2067, 0]
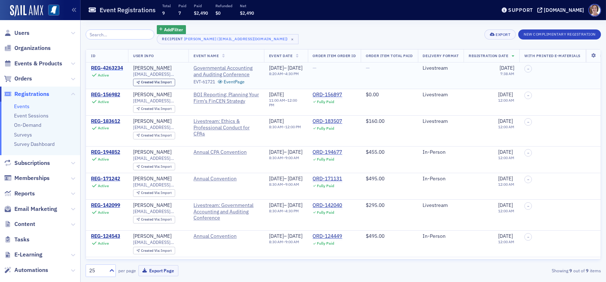
click at [118, 67] on div "REG-4263234" at bounding box center [107, 68] width 32 height 6
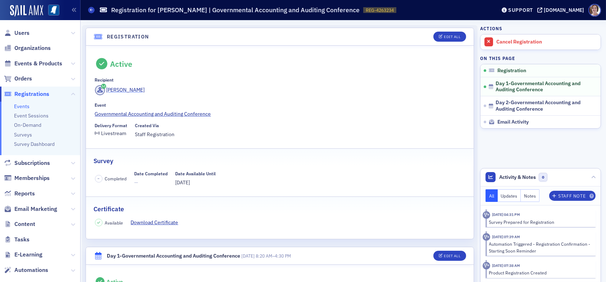
click at [123, 87] on div "[PERSON_NAME]" at bounding box center [125, 90] width 38 height 8
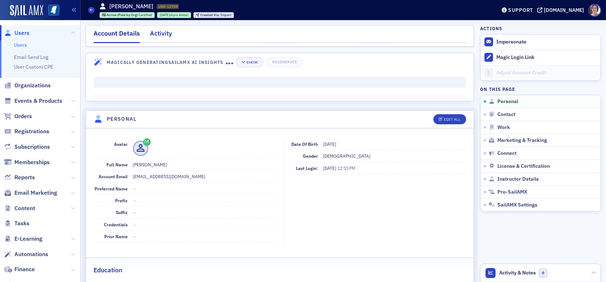
click at [159, 33] on div "Activity" at bounding box center [161, 35] width 22 height 13
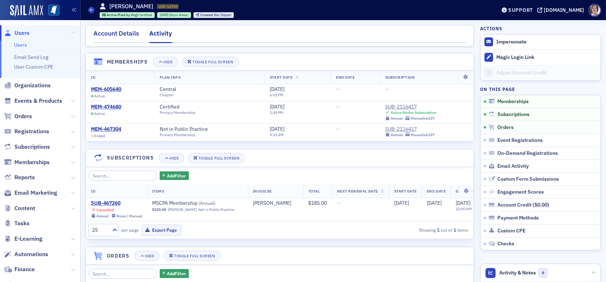
click at [110, 34] on div "Account Details" at bounding box center [117, 35] width 46 height 13
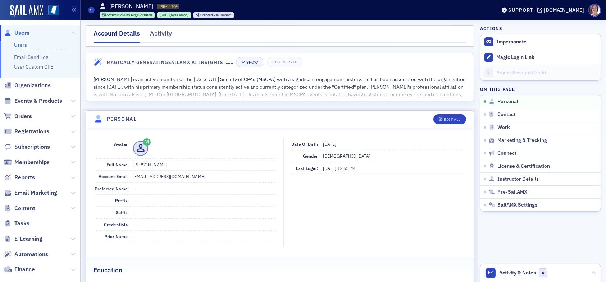
click at [17, 31] on span "Users" at bounding box center [21, 33] width 15 height 8
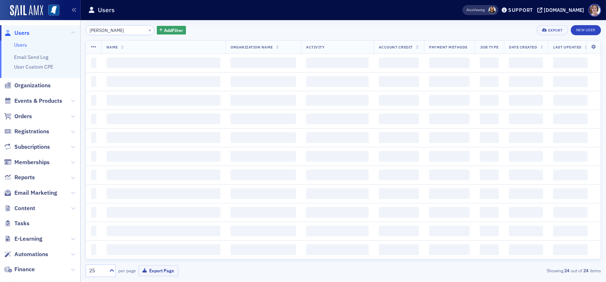
type input "[PERSON_NAME]"
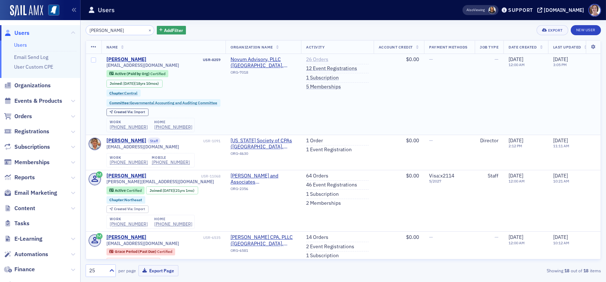
click at [325, 60] on link "26 Orders" at bounding box center [317, 59] width 22 height 6
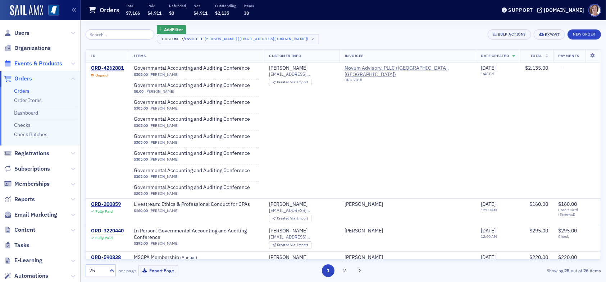
click at [28, 62] on span "Events & Products" at bounding box center [38, 64] width 48 height 8
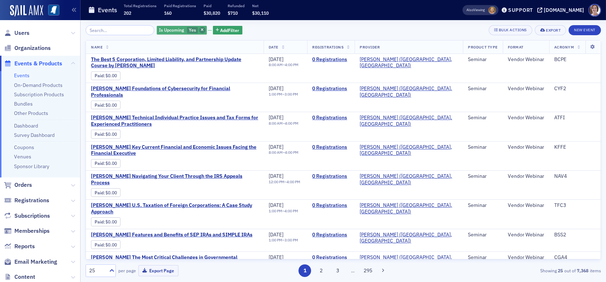
click at [199, 30] on span "button" at bounding box center [202, 30] width 6 height 6
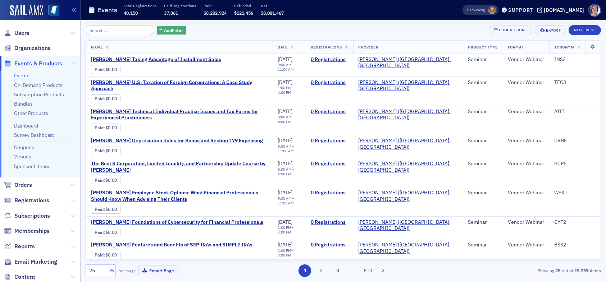
click at [168, 31] on span "Add Filter" at bounding box center [173, 30] width 19 height 6
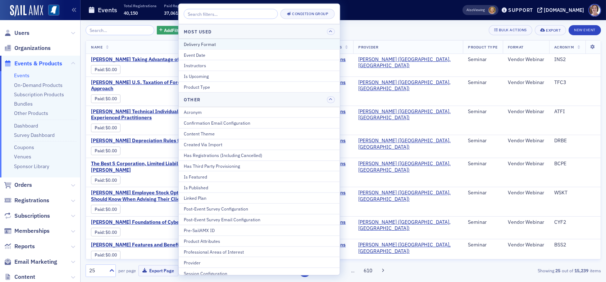
click at [205, 45] on div "Delivery Format" at bounding box center [259, 44] width 151 height 6
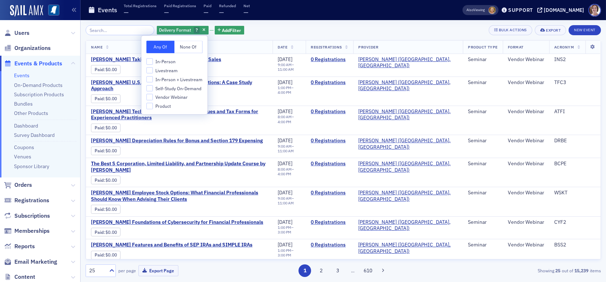
click at [180, 79] on span "In-Person + Livestream" at bounding box center [178, 80] width 47 height 6
click at [153, 79] on input "In-Person + Livestream" at bounding box center [149, 79] width 6 height 6
checkbox input "true"
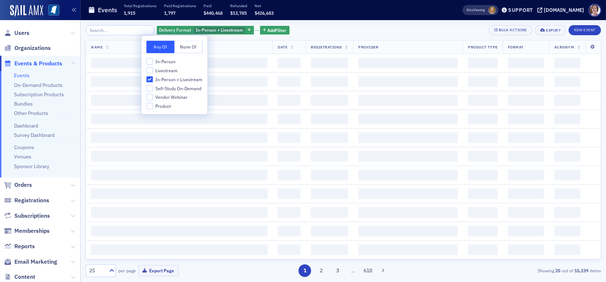
click at [319, 32] on div "Delivery Format In-Person + Livestream Add Filter Bulk Actions Export New Event" at bounding box center [343, 30] width 515 height 10
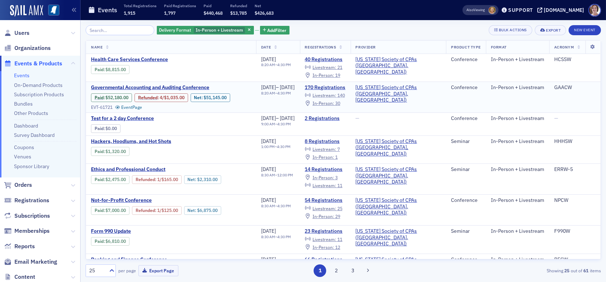
click at [336, 95] on span "Livestream :" at bounding box center [325, 95] width 24 height 6
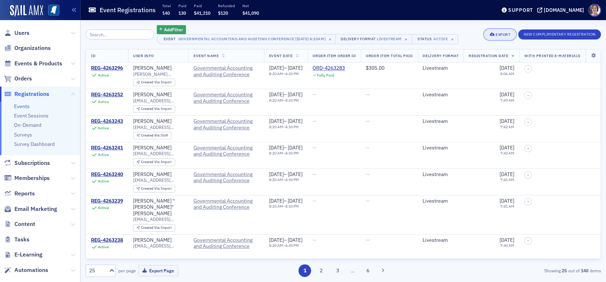
click at [500, 36] on div "Export" at bounding box center [503, 35] width 15 height 4
click at [475, 59] on button "Export All ( 140 Event Registrations )" at bounding box center [474, 59] width 80 height 12
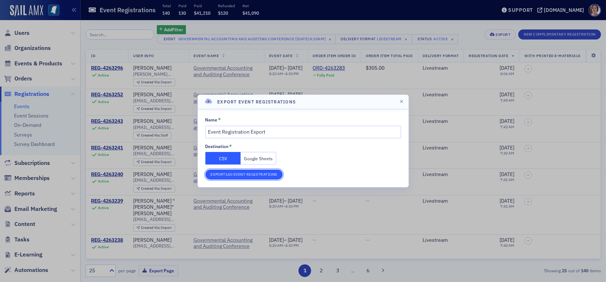
click at [251, 174] on button "Export 140 Event Registrations" at bounding box center [243, 175] width 77 height 10
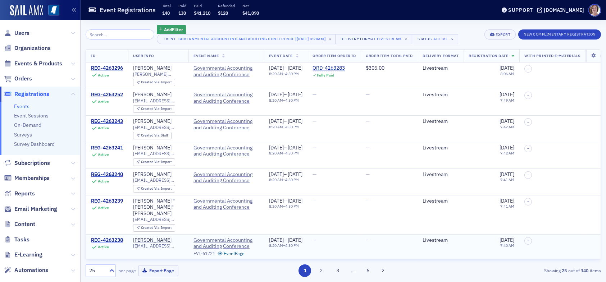
click at [110, 237] on div "REG-4263238" at bounding box center [107, 240] width 32 height 6
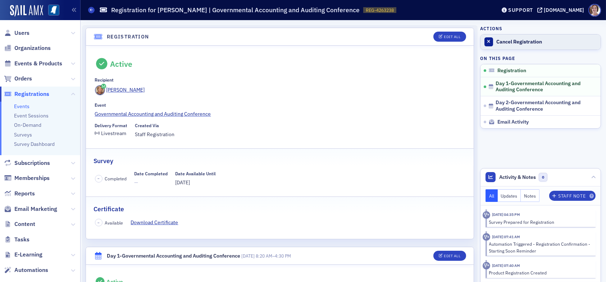
click at [515, 45] on div "Cancel Registration" at bounding box center [546, 42] width 101 height 6
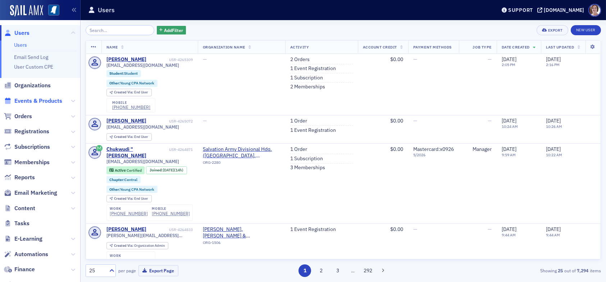
click at [42, 101] on span "Events & Products" at bounding box center [38, 101] width 48 height 8
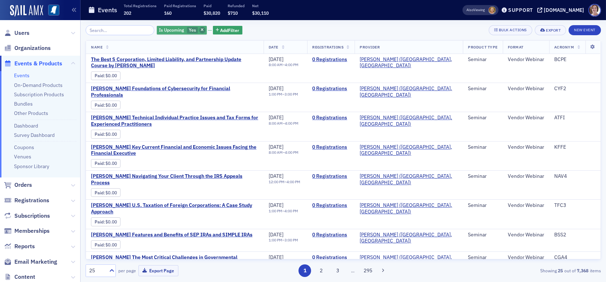
click at [201, 30] on icon "button" at bounding box center [202, 30] width 3 height 4
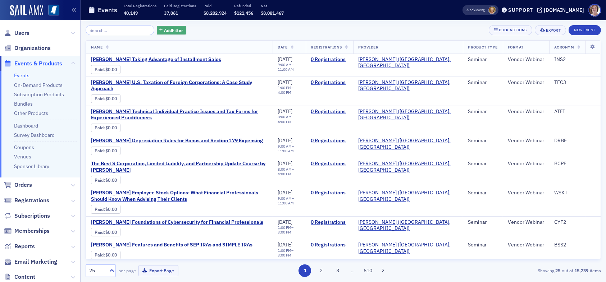
click at [171, 32] on span "Add Filter" at bounding box center [173, 30] width 19 height 6
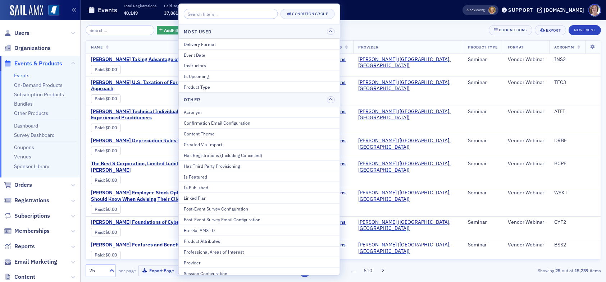
drag, startPoint x: 210, startPoint y: 44, endPoint x: 212, endPoint y: 47, distance: 3.8
click at [210, 44] on div "Delivery Format" at bounding box center [259, 44] width 151 height 6
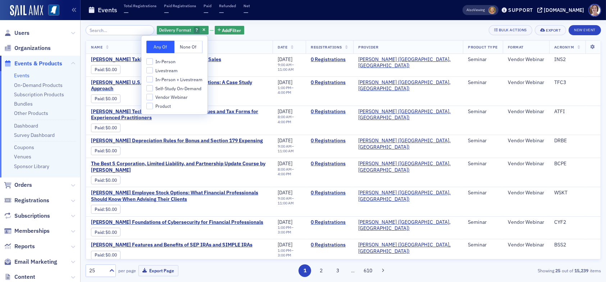
click at [174, 79] on span "In-Person + Livestream" at bounding box center [178, 80] width 47 height 6
click at [153, 79] on input "In-Person + Livestream" at bounding box center [149, 79] width 6 height 6
checkbox input "true"
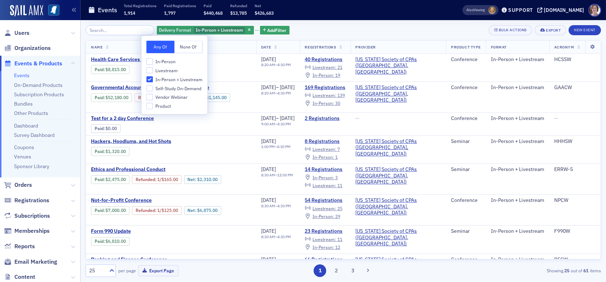
click at [321, 30] on div "Delivery Format In-Person + Livestream Add Filter Bulk Actions Export New Event" at bounding box center [343, 30] width 515 height 10
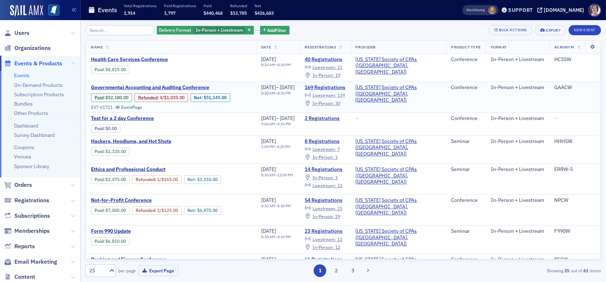
click at [336, 94] on span "Livestream :" at bounding box center [325, 95] width 24 height 6
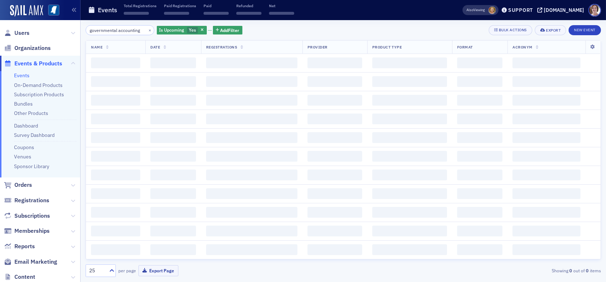
scroll to position [0, 3]
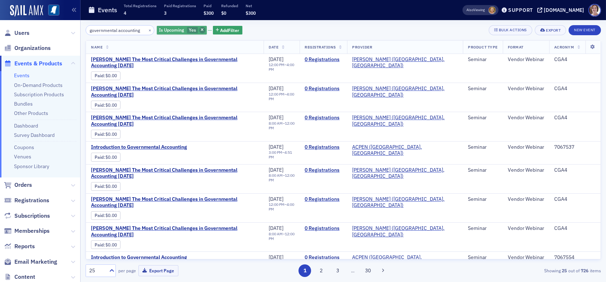
click at [201, 28] on icon "button" at bounding box center [202, 30] width 3 height 4
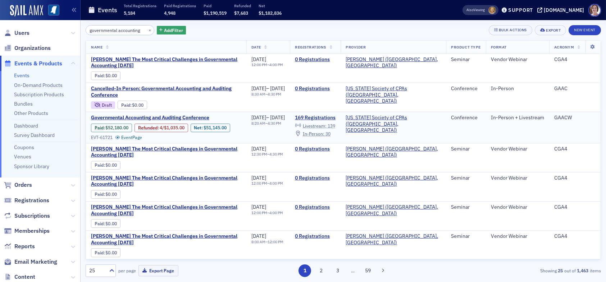
click at [335, 125] on div "Livestream : 139" at bounding box center [319, 126] width 32 height 4
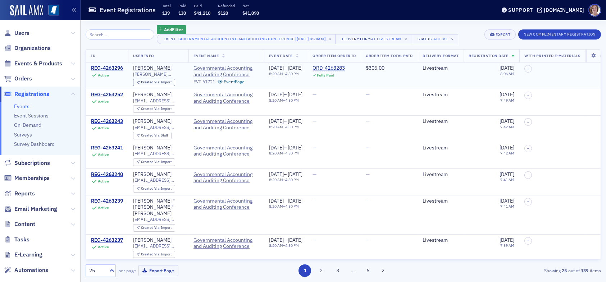
click at [218, 70] on span "Governmental Accounting and Auditing Conference" at bounding box center [226, 71] width 65 height 13
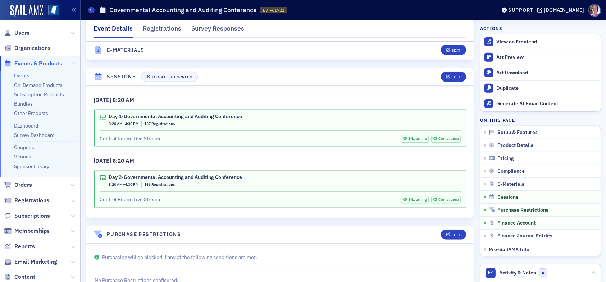
scroll to position [1511, 0]
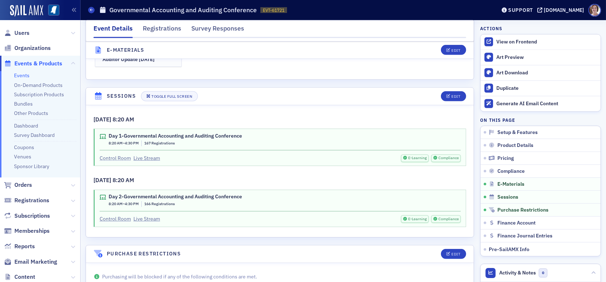
click at [123, 155] on link "Control Room" at bounding box center [115, 159] width 31 height 8
click at [115, 215] on link "Control Room" at bounding box center [115, 219] width 31 height 8
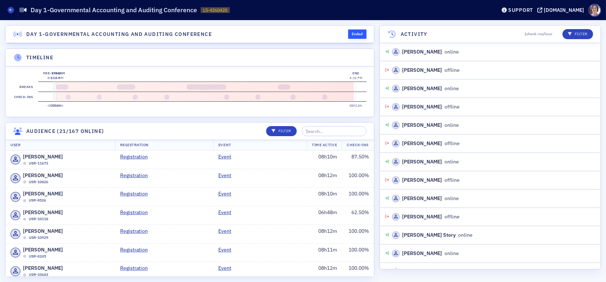
scroll to position [3440, 0]
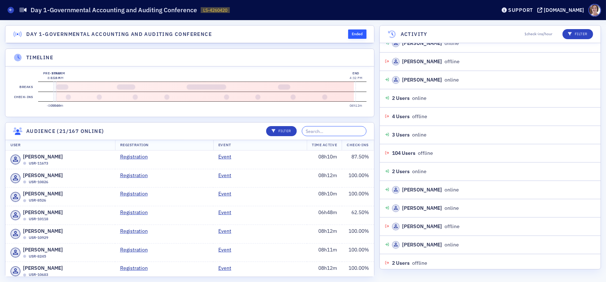
click at [339, 136] on input "search" at bounding box center [334, 131] width 65 height 10
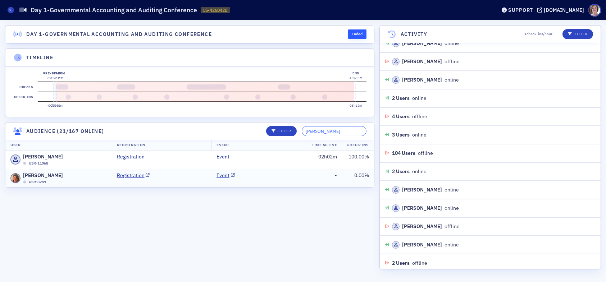
type input "[PERSON_NAME]"
click at [180, 177] on td "Registration" at bounding box center [162, 178] width 100 height 18
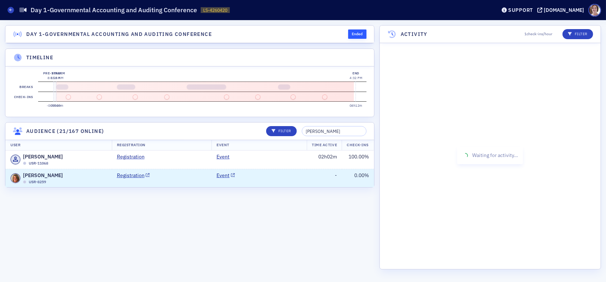
scroll to position [0, 0]
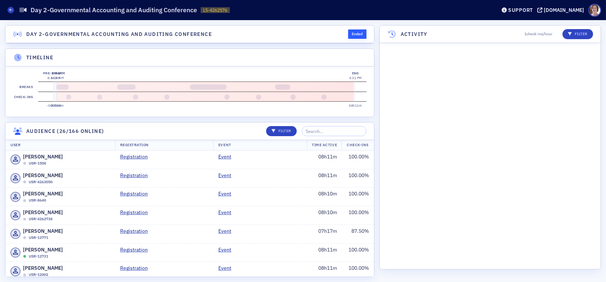
scroll to position [2651, 0]
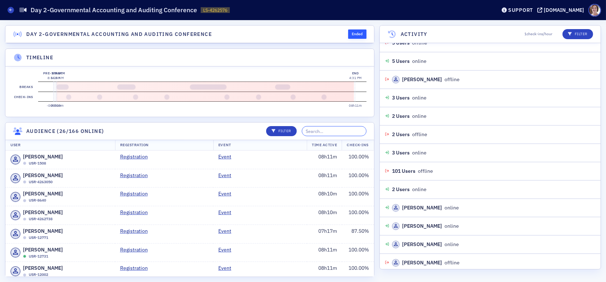
click at [337, 136] on input "search" at bounding box center [334, 131] width 65 height 10
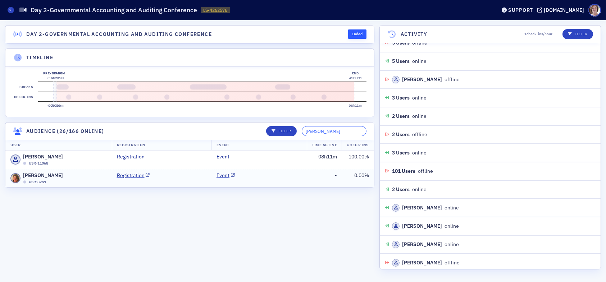
type input "[PERSON_NAME]"
click at [285, 183] on td "Event" at bounding box center [259, 178] width 95 height 18
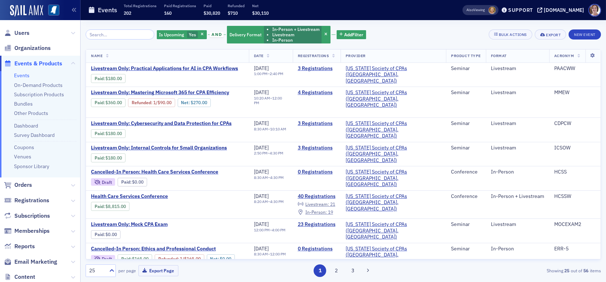
click at [385, 28] on div "Is Upcoming Yes and Delivery Format In-Person + Livestream Livestream In-Person…" at bounding box center [343, 34] width 515 height 19
click at [30, 245] on span "Reports" at bounding box center [24, 247] width 21 height 8
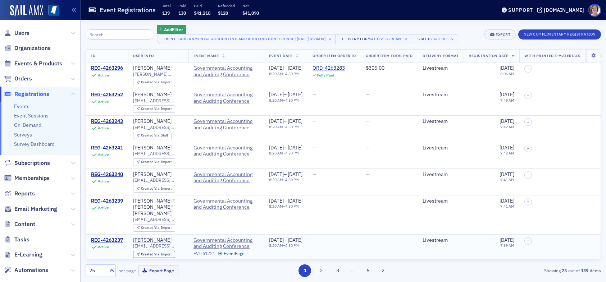
scroll to position [36, 0]
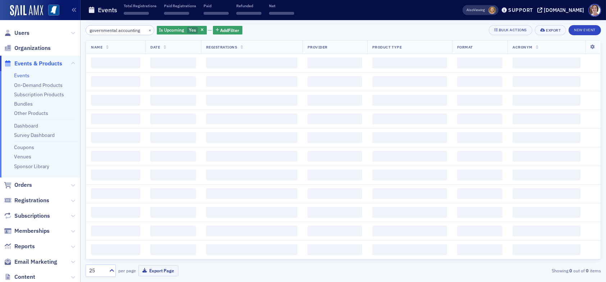
scroll to position [0, 3]
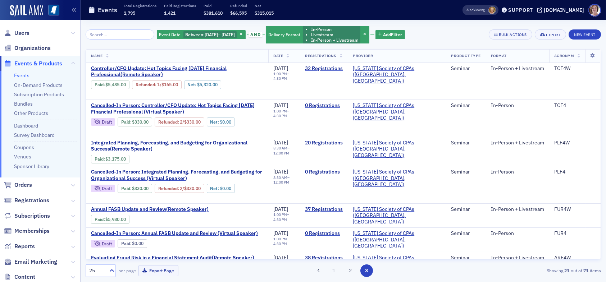
drag, startPoint x: 347, startPoint y: 272, endPoint x: 459, endPoint y: 222, distance: 122.5
click at [347, 272] on button "2" at bounding box center [350, 271] width 13 height 13
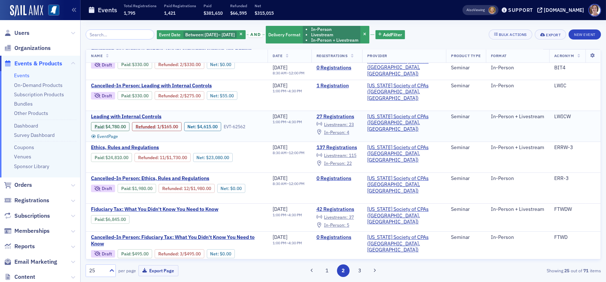
scroll to position [581, 0]
